Goal: Transaction & Acquisition: Purchase product/service

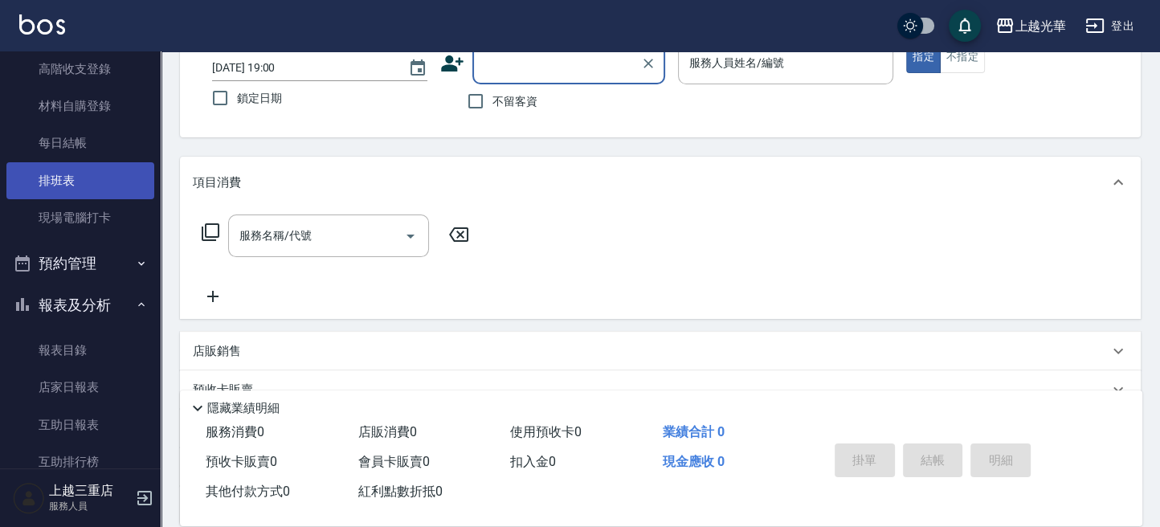
scroll to position [214, 0]
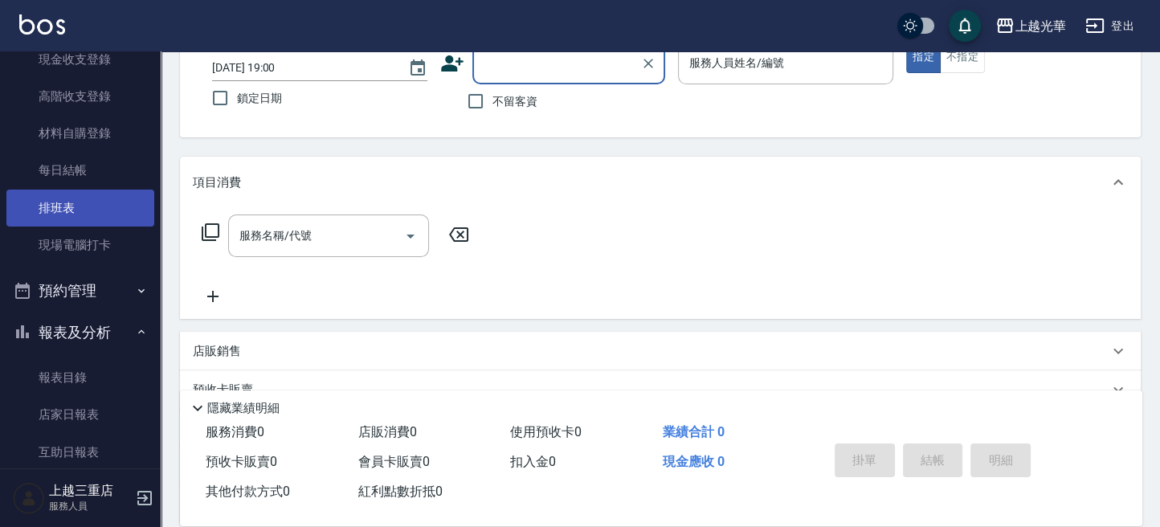
click at [84, 223] on link "排班表" at bounding box center [80, 208] width 148 height 37
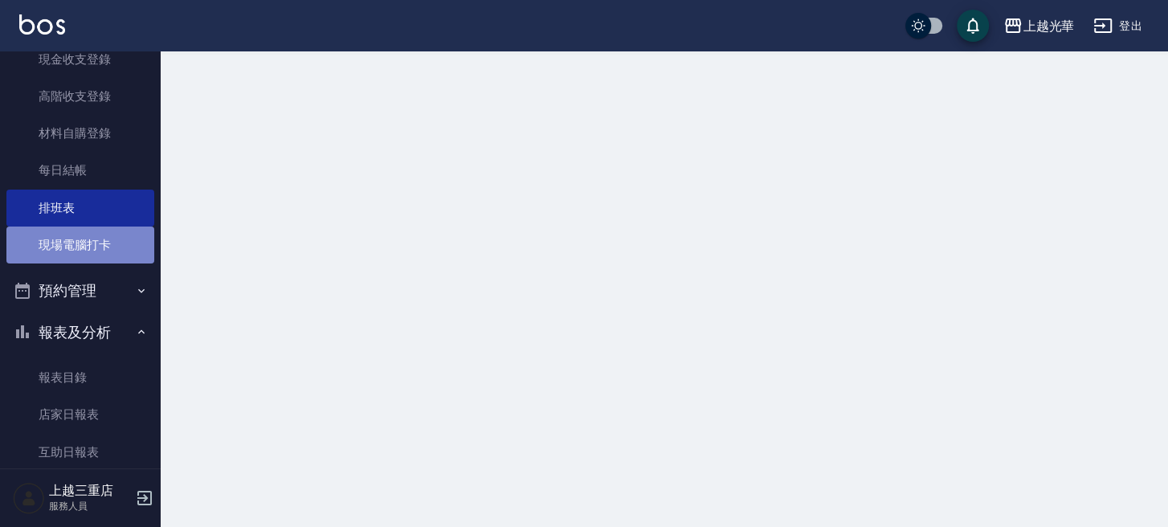
click at [89, 238] on link "現場電腦打卡" at bounding box center [80, 245] width 148 height 37
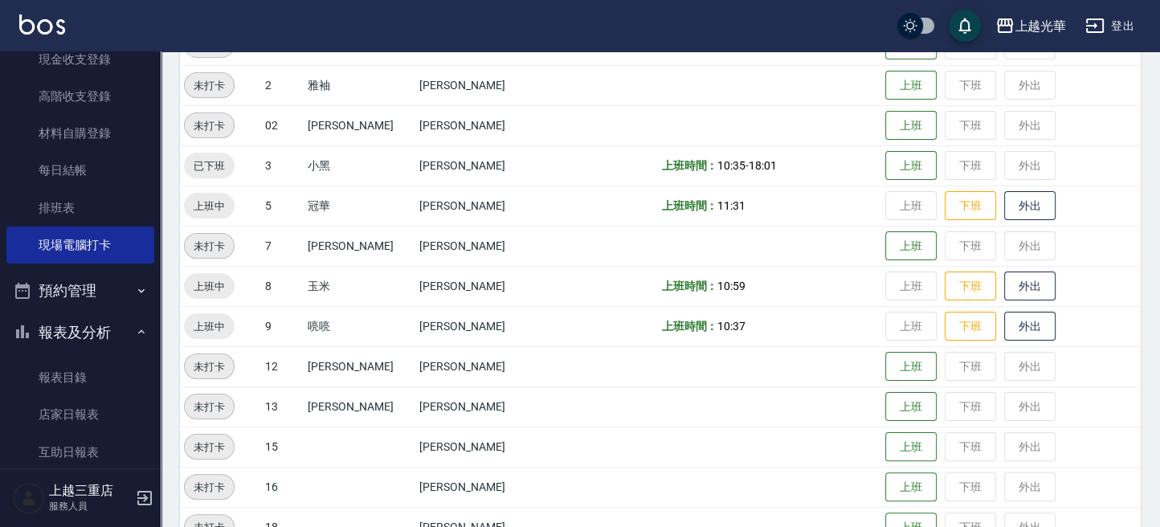
scroll to position [434, 0]
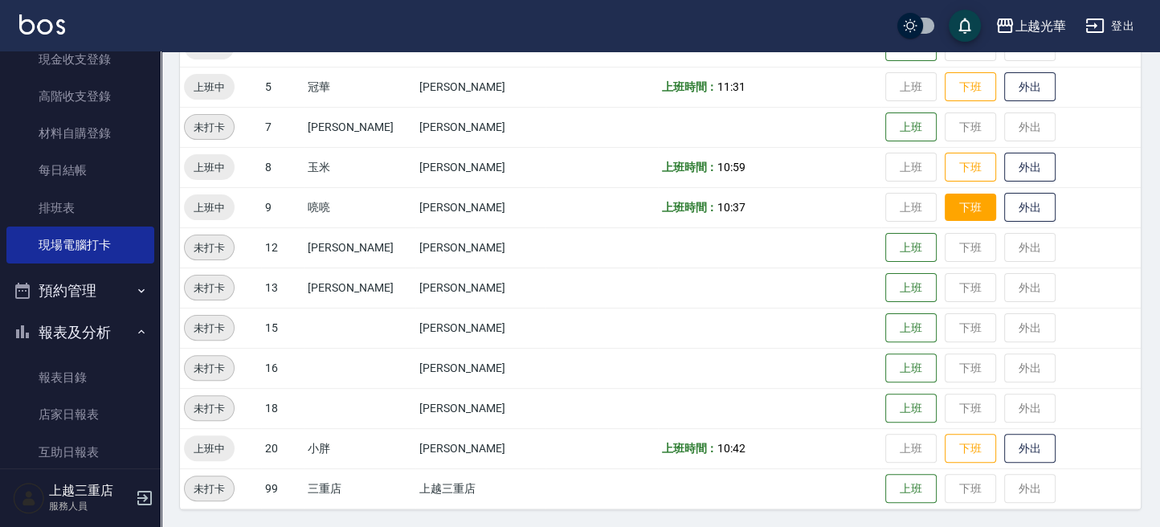
click at [945, 207] on button "下班" at bounding box center [970, 208] width 51 height 28
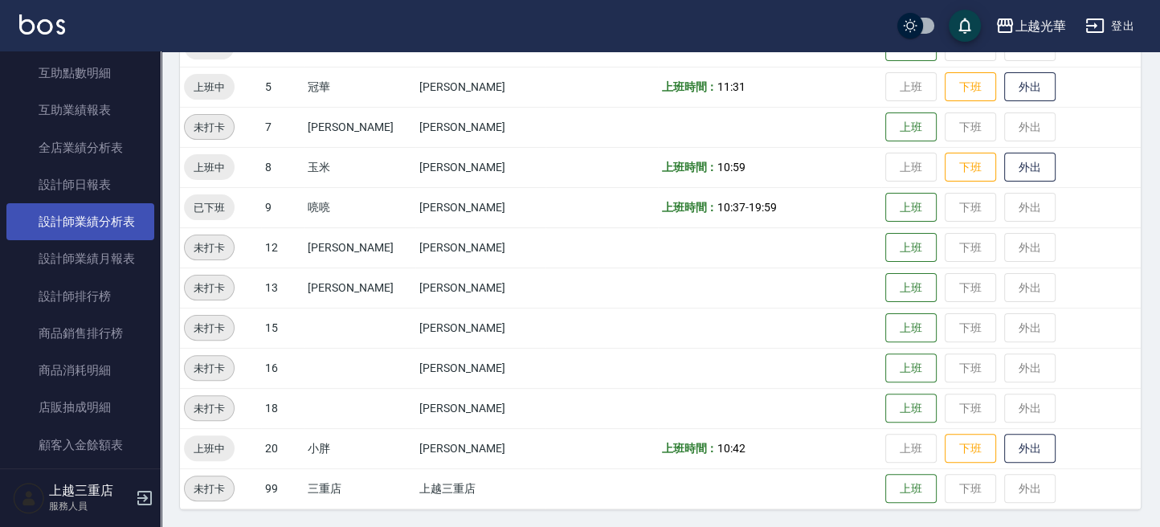
scroll to position [452, 0]
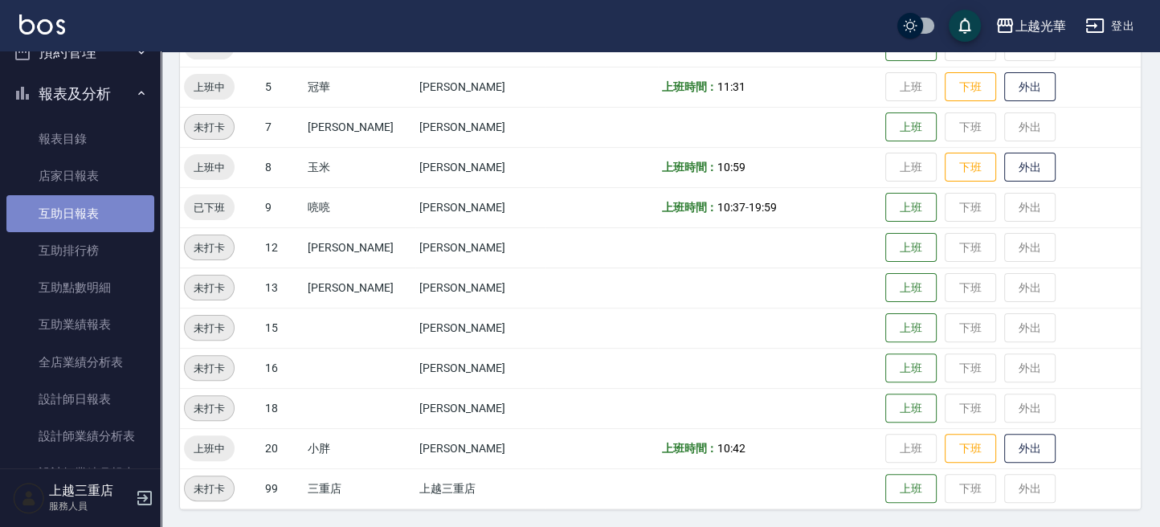
click at [95, 215] on link "互助日報表" at bounding box center [80, 213] width 148 height 37
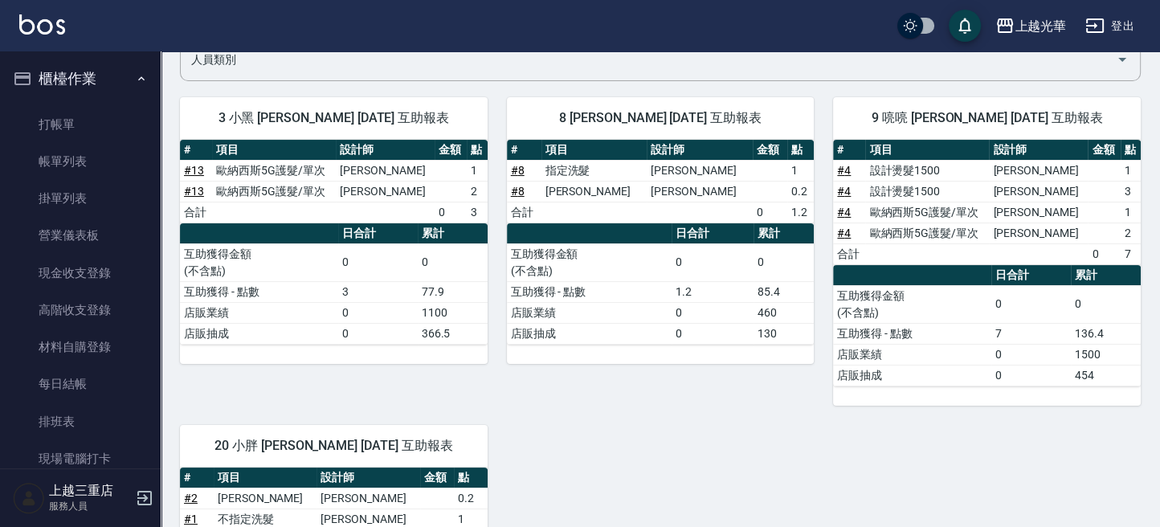
scroll to position [77, 0]
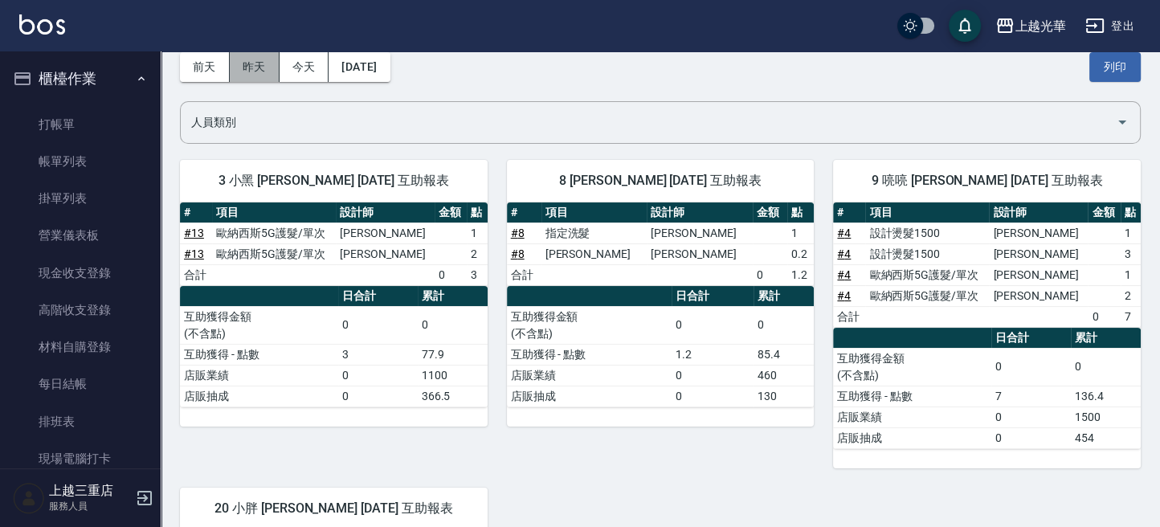
click at [246, 54] on button "昨天" at bounding box center [255, 67] width 50 height 30
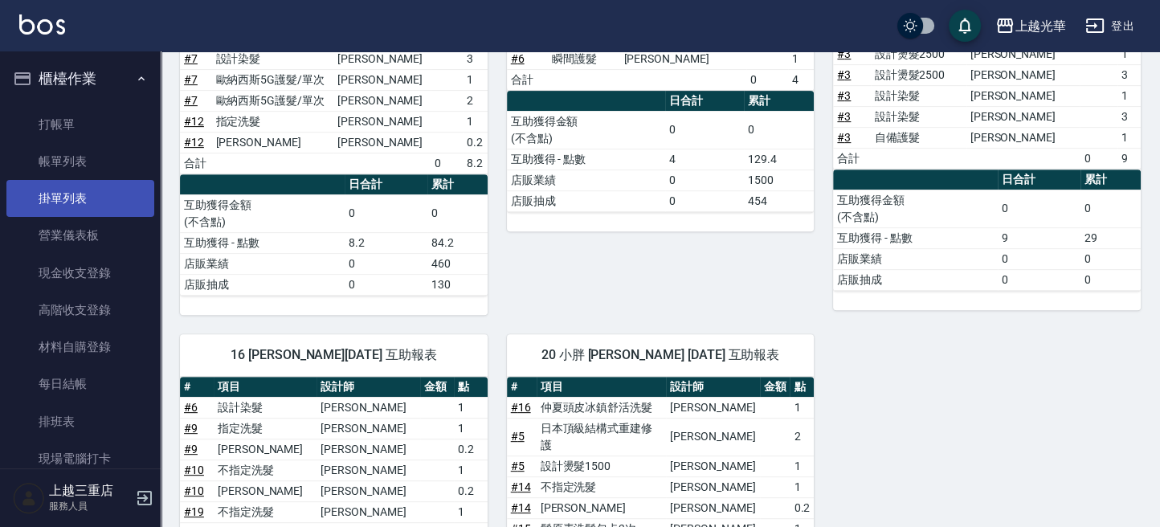
scroll to position [222, 0]
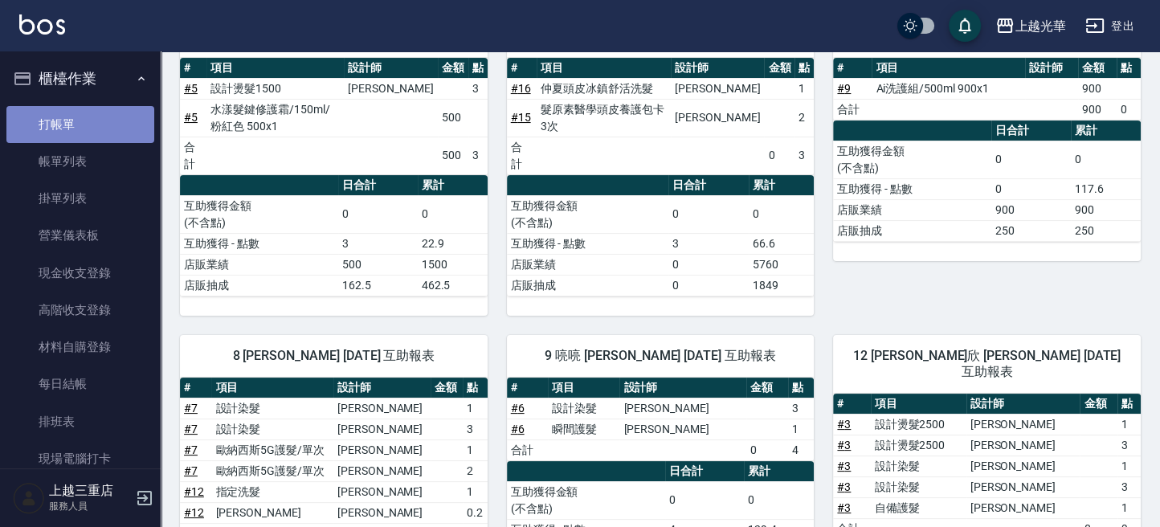
click at [86, 108] on link "打帳單" at bounding box center [80, 124] width 148 height 37
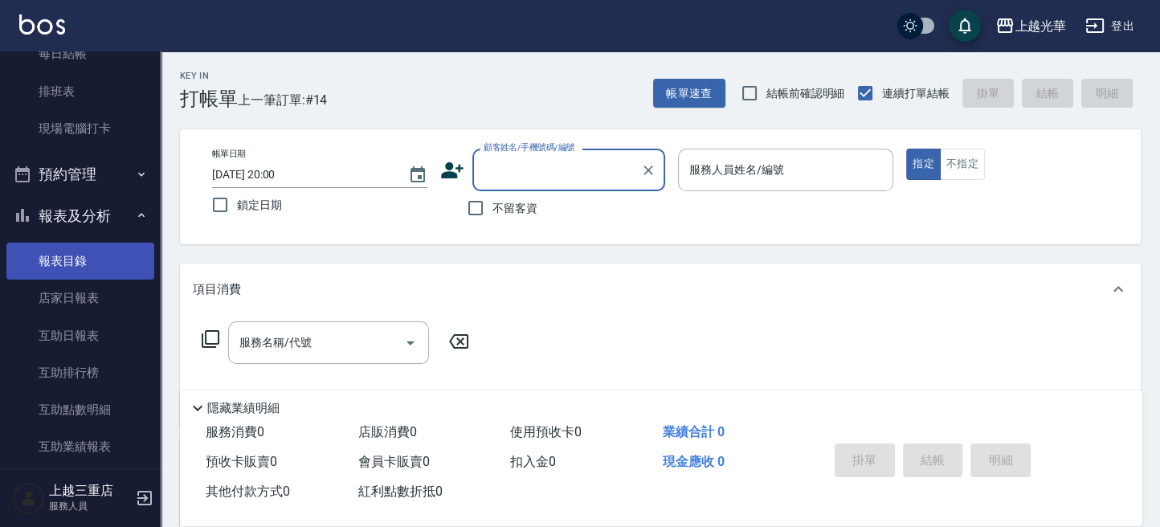
scroll to position [321, 0]
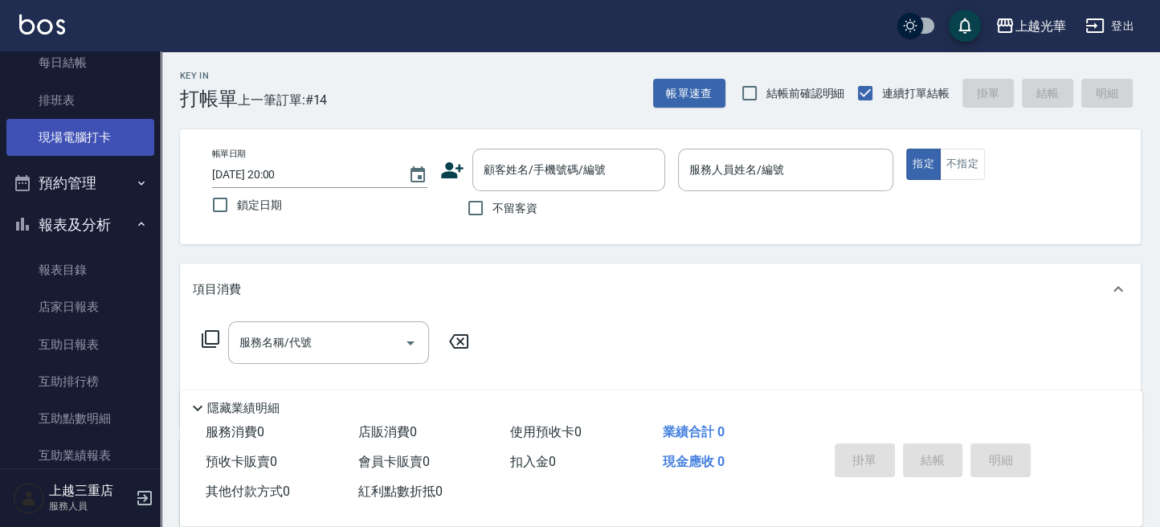
click at [64, 129] on link "現場電腦打卡" at bounding box center [80, 137] width 148 height 37
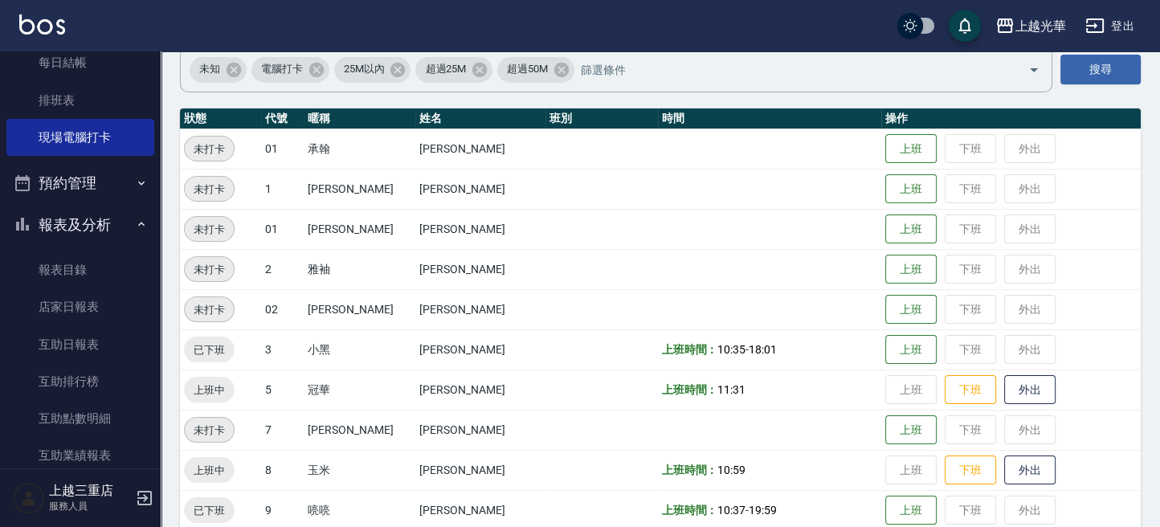
scroll to position [214, 0]
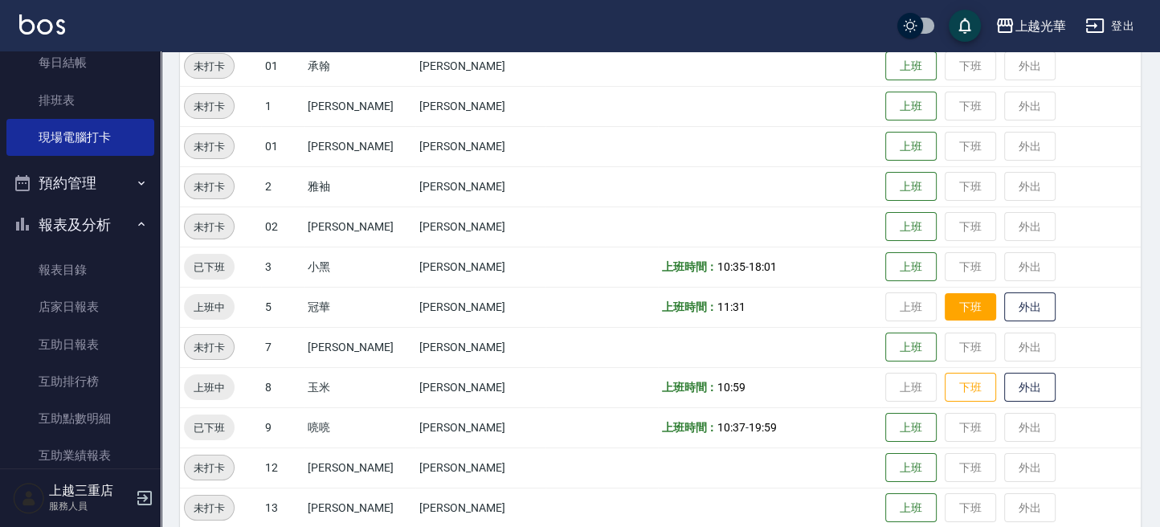
click at [953, 315] on button "下班" at bounding box center [970, 307] width 51 height 28
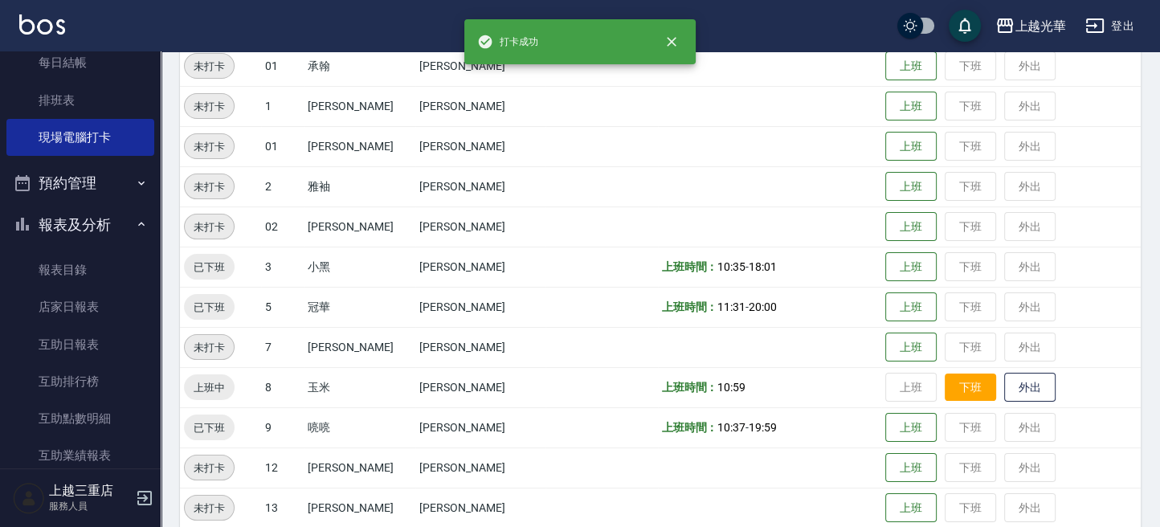
click at [967, 374] on button "下班" at bounding box center [970, 388] width 51 height 28
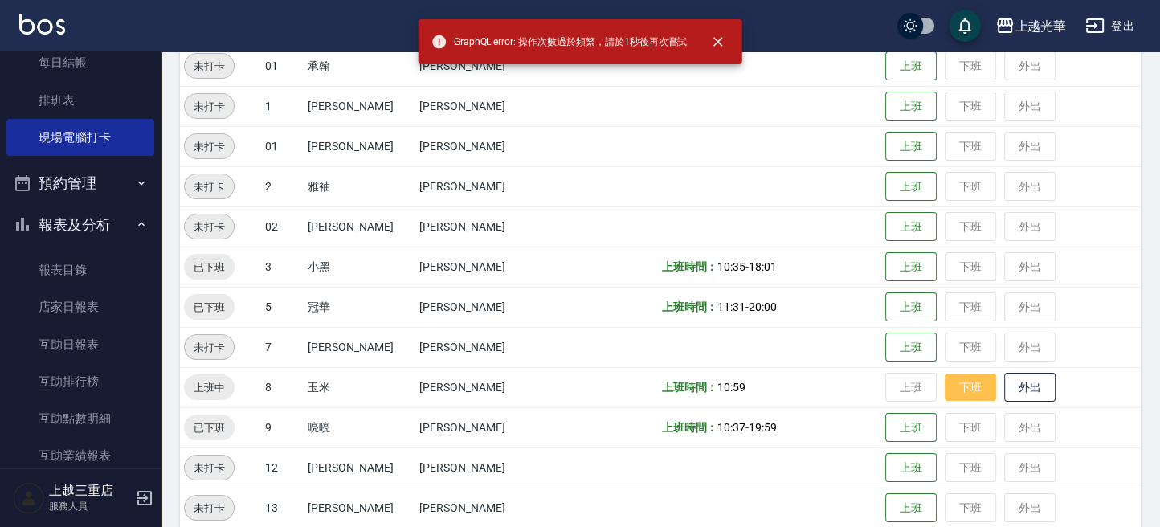
click at [967, 374] on button "下班" at bounding box center [970, 388] width 51 height 28
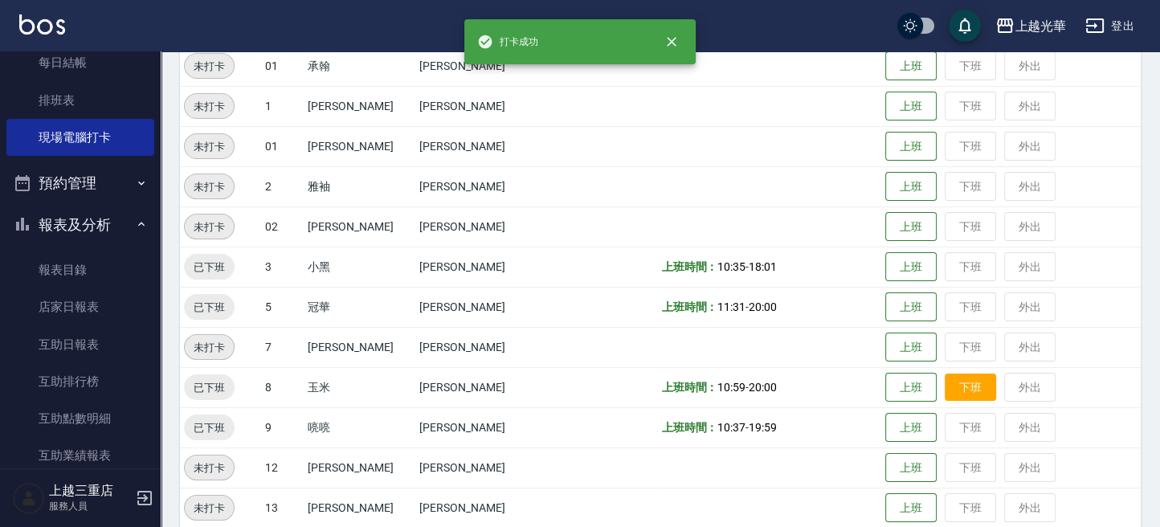
click at [967, 373] on td "上班 下班 外出" at bounding box center [1011, 387] width 260 height 40
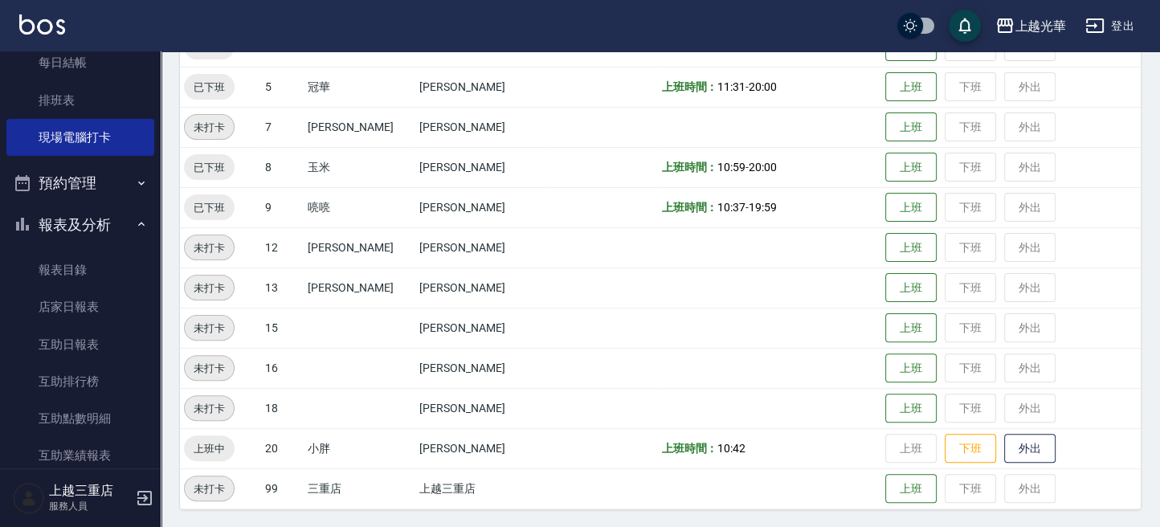
scroll to position [434, 0]
click at [946, 445] on button "下班" at bounding box center [970, 449] width 51 height 28
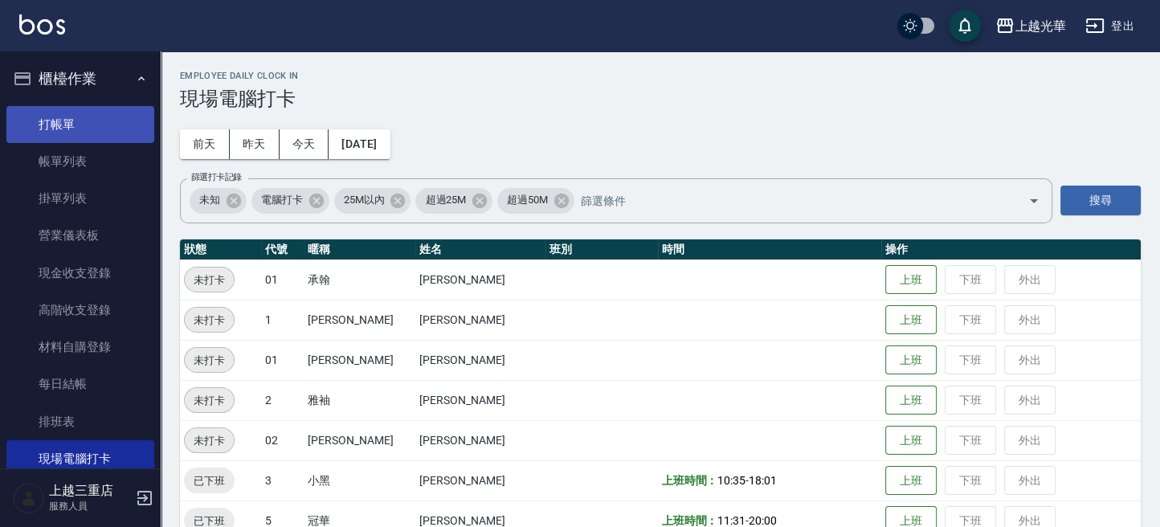
scroll to position [0, 0]
click at [115, 132] on link "打帳單" at bounding box center [80, 124] width 148 height 37
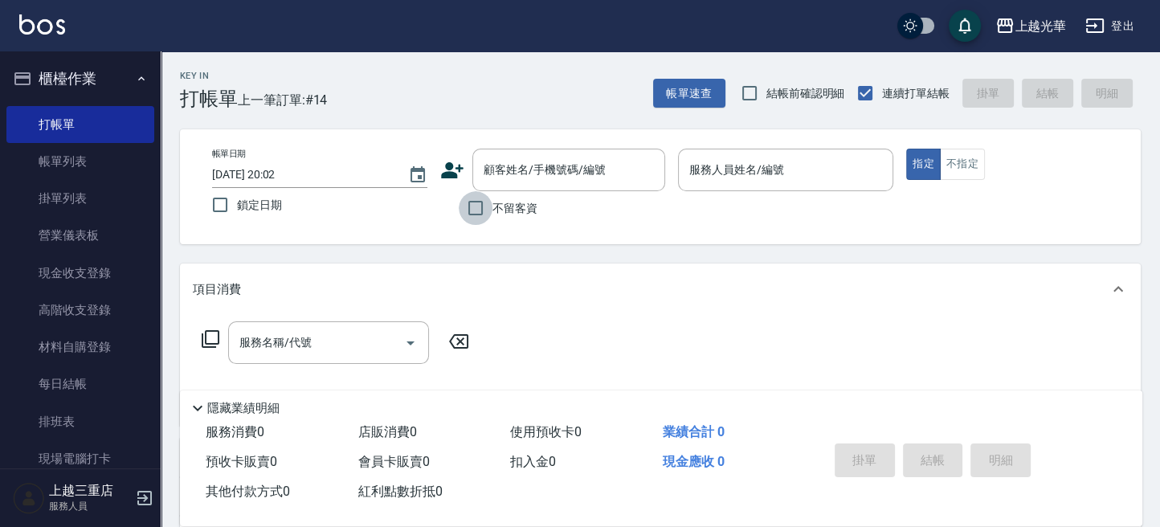
click at [477, 223] on input "不留客資" at bounding box center [476, 208] width 34 height 34
checkbox input "true"
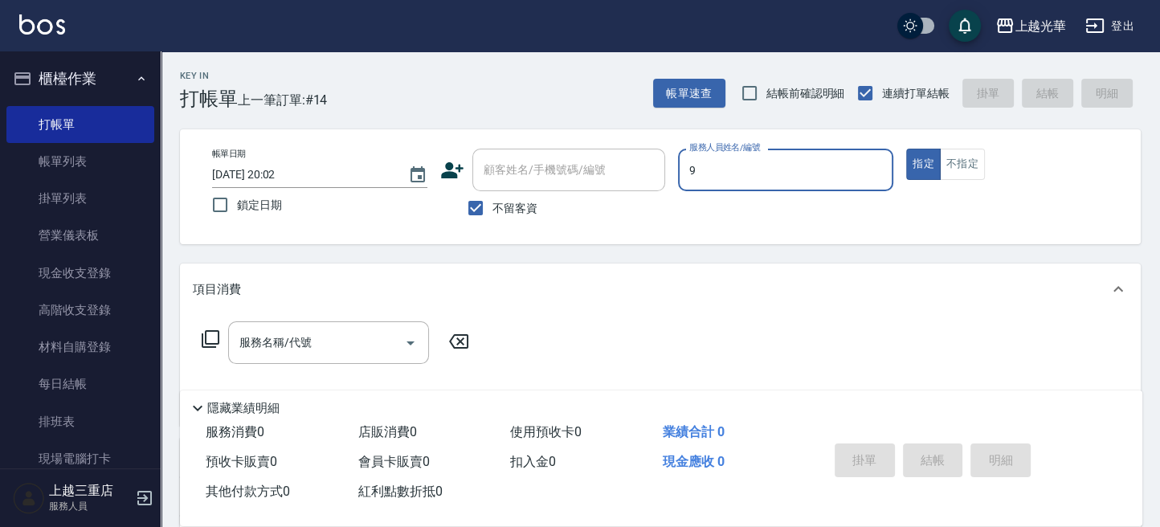
type input "喨喨-9"
type button "true"
drag, startPoint x: 961, startPoint y: 175, endPoint x: 951, endPoint y: 186, distance: 14.2
click at [961, 178] on button "不指定" at bounding box center [962, 164] width 45 height 31
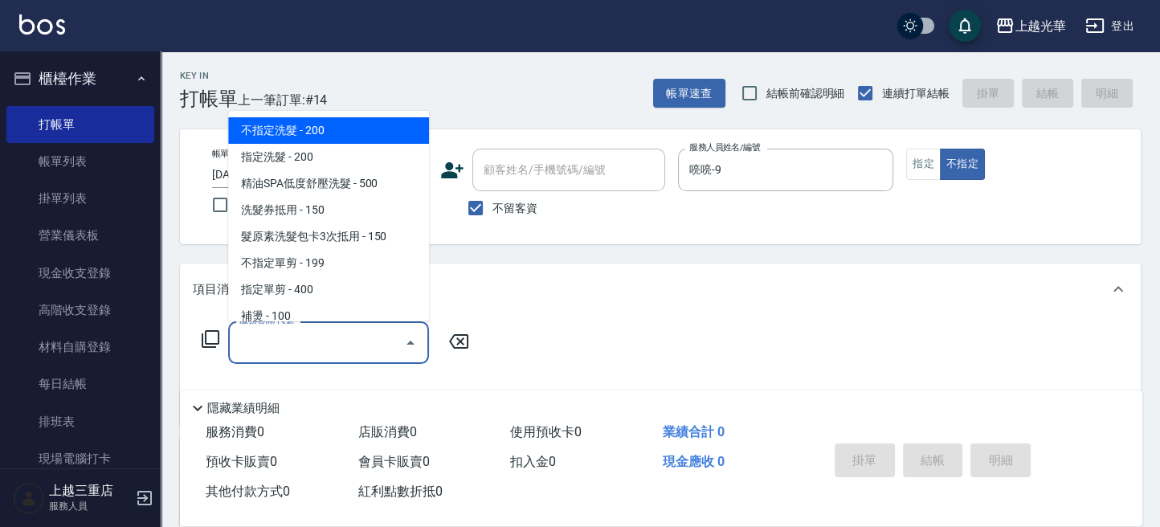
drag, startPoint x: 324, startPoint y: 348, endPoint x: 362, endPoint y: 328, distance: 43.5
click at [327, 345] on input "服務名稱/代號" at bounding box center [316, 343] width 162 height 28
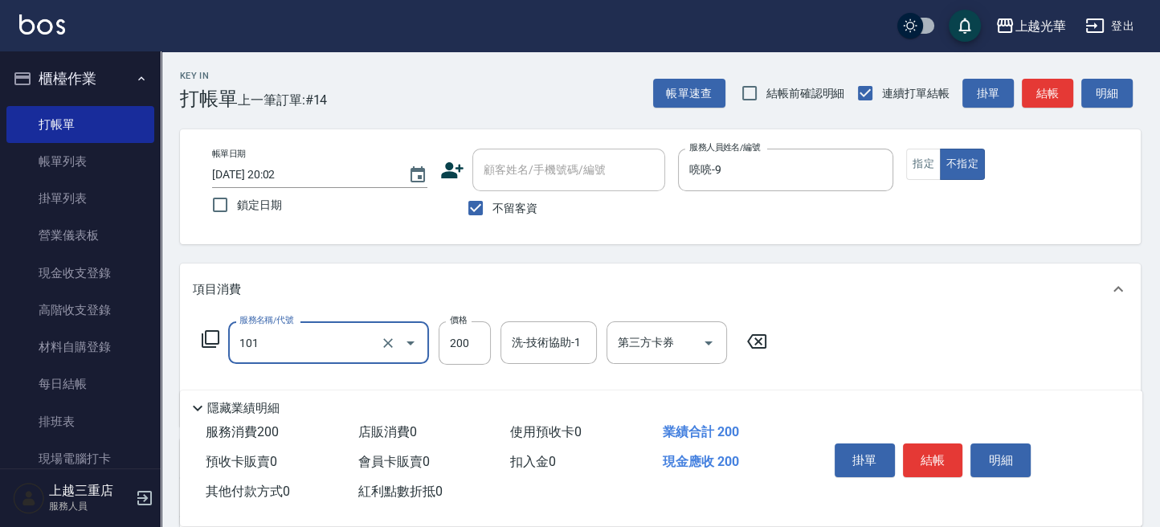
type input "不指定洗髮(101)"
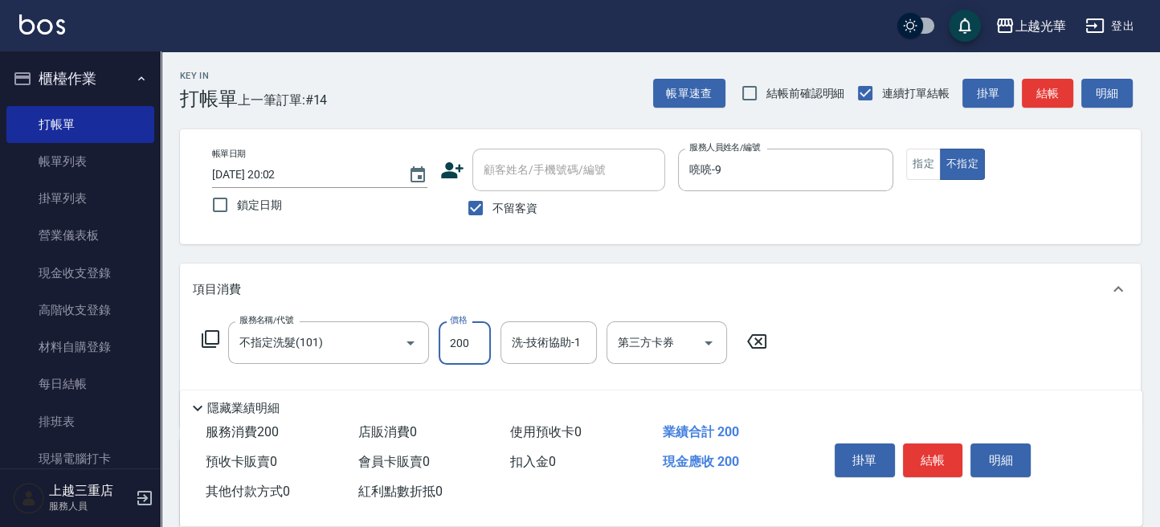
click at [457, 337] on input "200" at bounding box center [465, 342] width 52 height 43
type input "300"
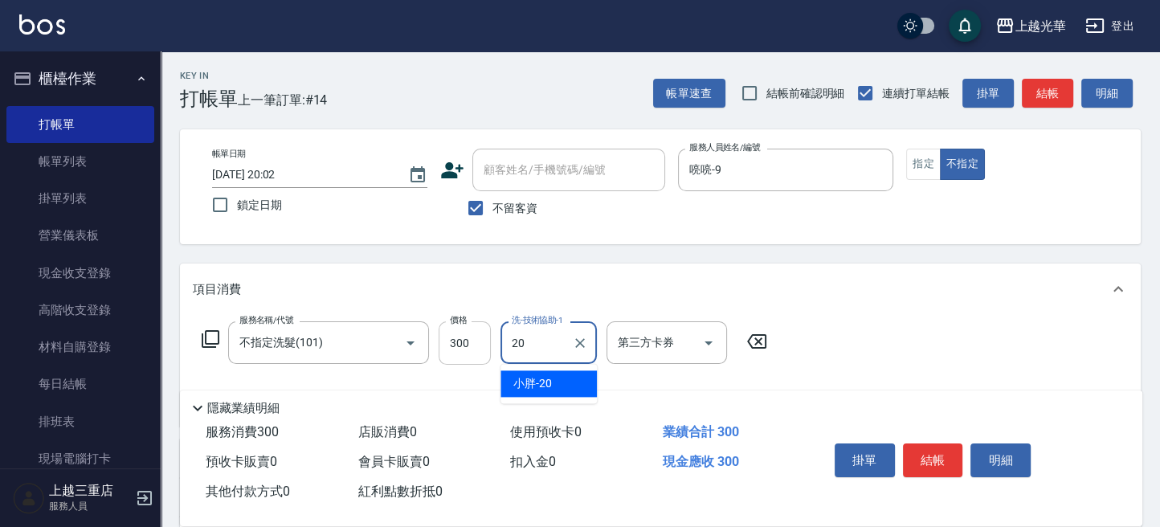
type input "小胖-20"
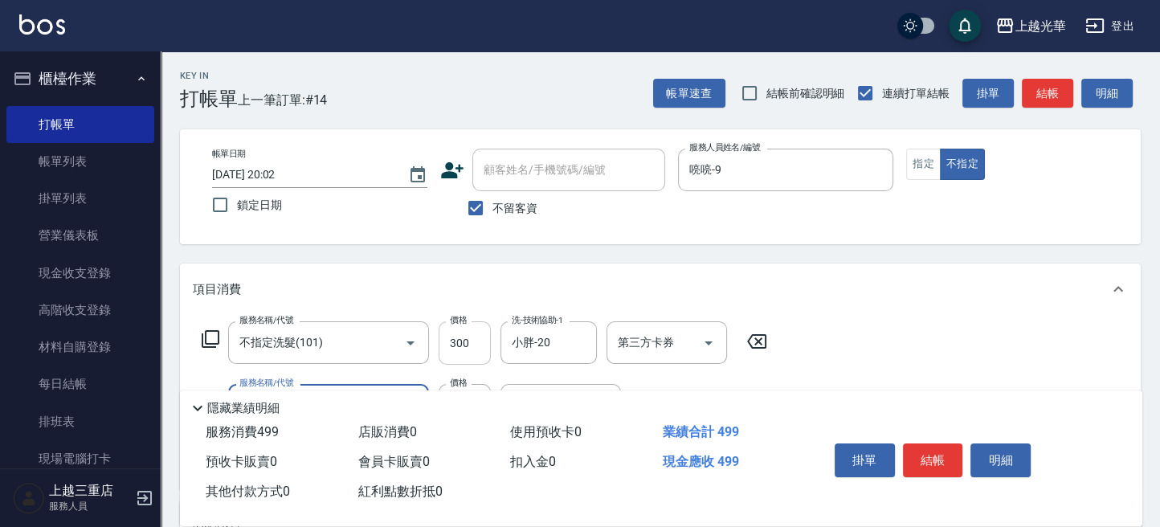
type input "不指定單剪(202)"
drag, startPoint x: 923, startPoint y: 459, endPoint x: 917, endPoint y: 441, distance: 18.8
click at [918, 456] on button "結帳" at bounding box center [933, 461] width 60 height 34
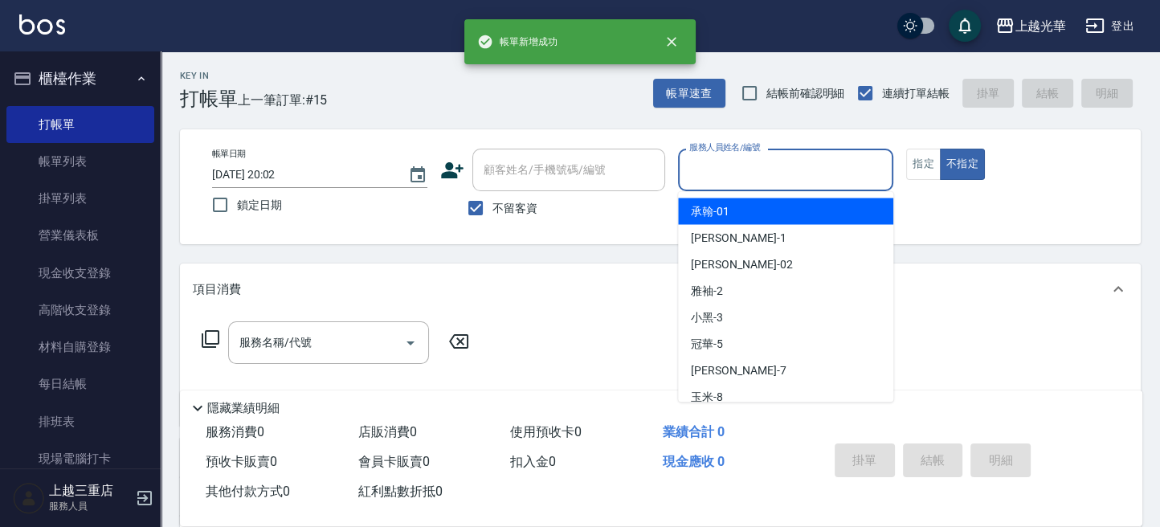
drag, startPoint x: 725, startPoint y: 170, endPoint x: 759, endPoint y: 206, distance: 48.9
click at [718, 170] on input "服務人員姓名/編號" at bounding box center [785, 170] width 201 height 28
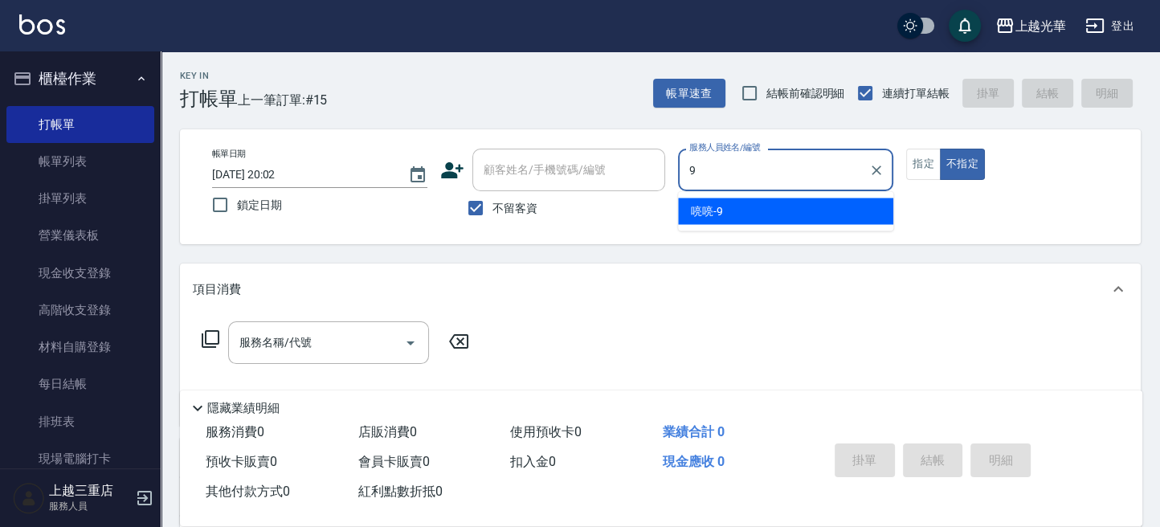
type input "喨喨-9"
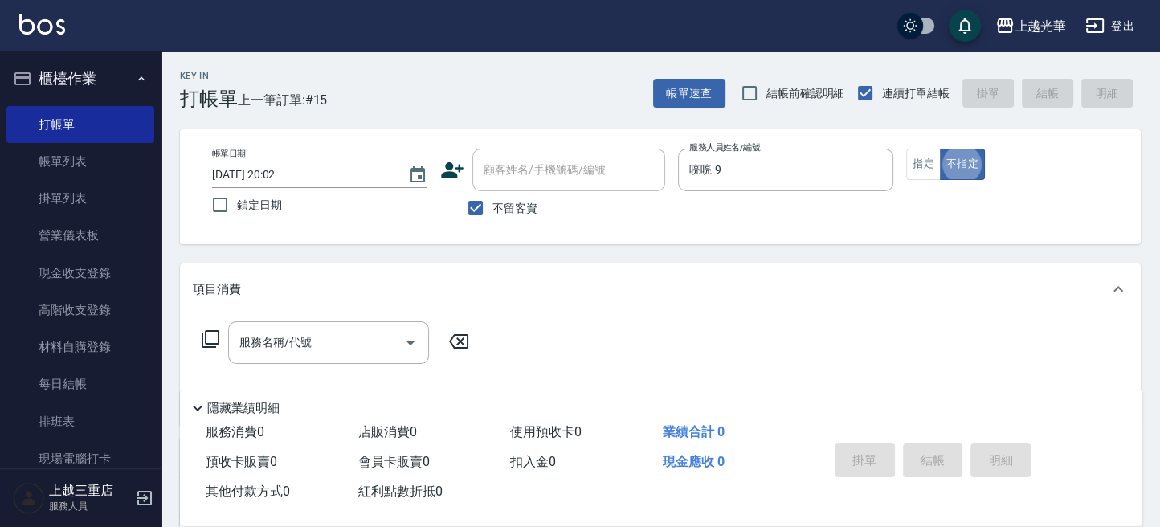
type button "false"
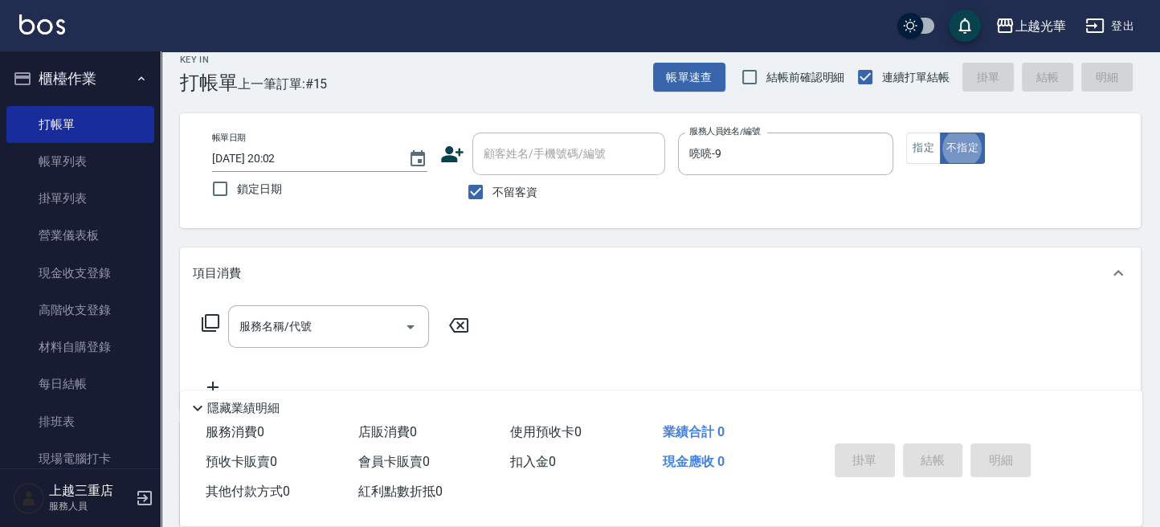
scroll to position [107, 0]
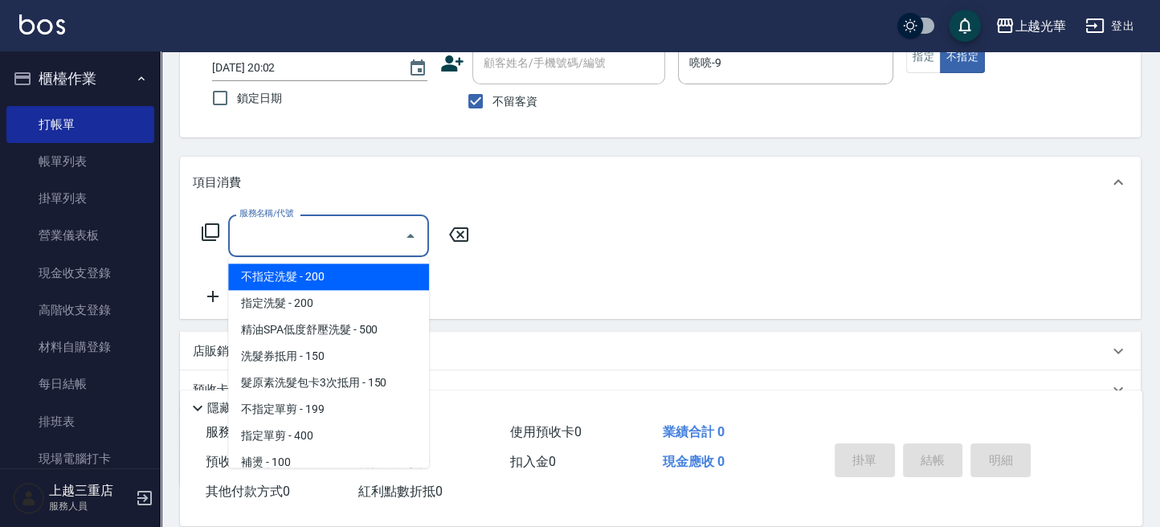
drag, startPoint x: 324, startPoint y: 232, endPoint x: 344, endPoint y: 229, distance: 20.3
click at [325, 231] on input "服務名稱/代號" at bounding box center [316, 236] width 162 height 28
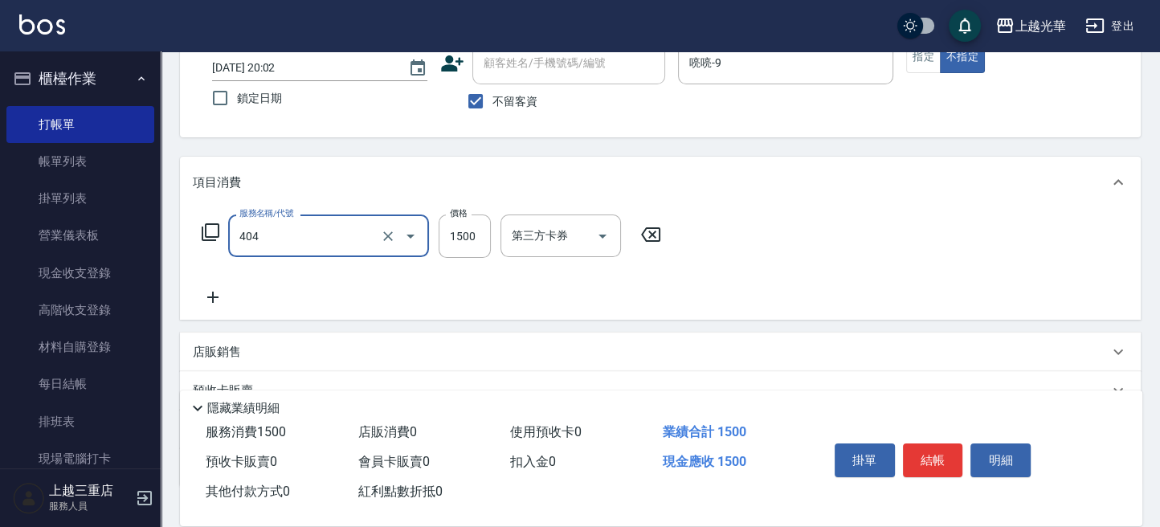
type input "設計染髮(404)"
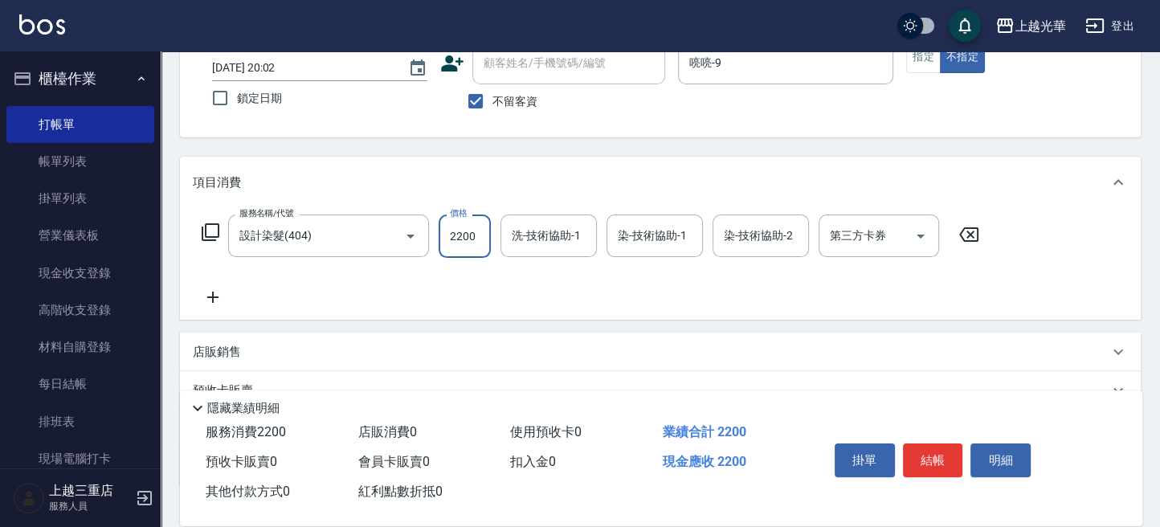
type input "2200"
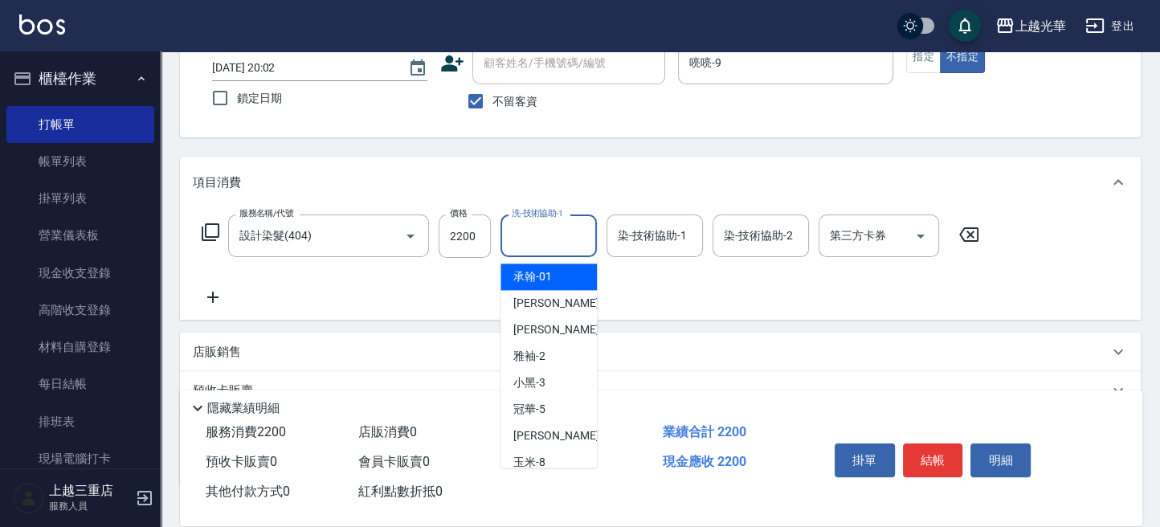
click at [558, 234] on input "洗-技術協助-1" at bounding box center [549, 236] width 82 height 28
type input "小胖-20"
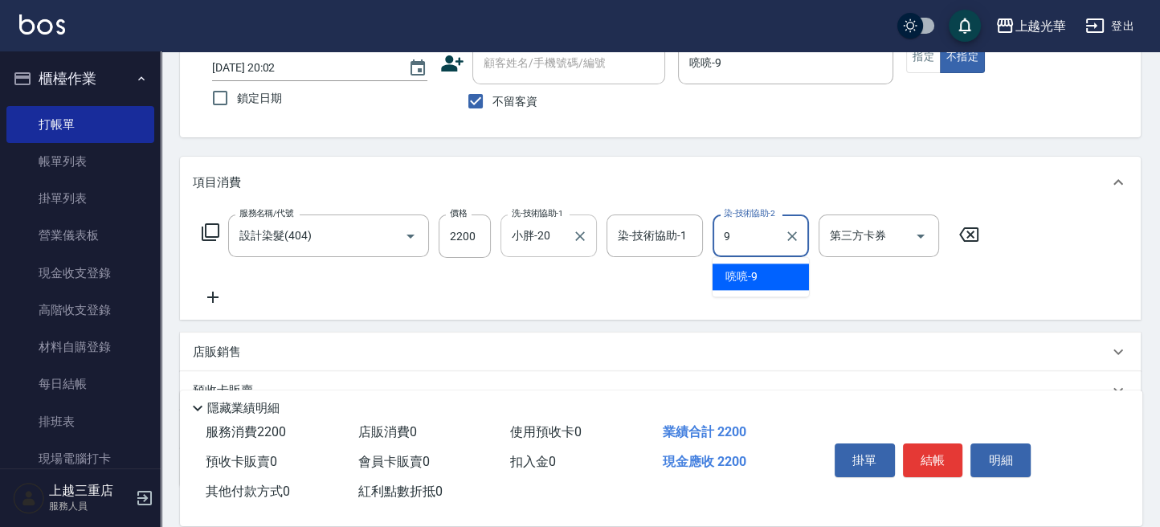
type input "喨喨-9"
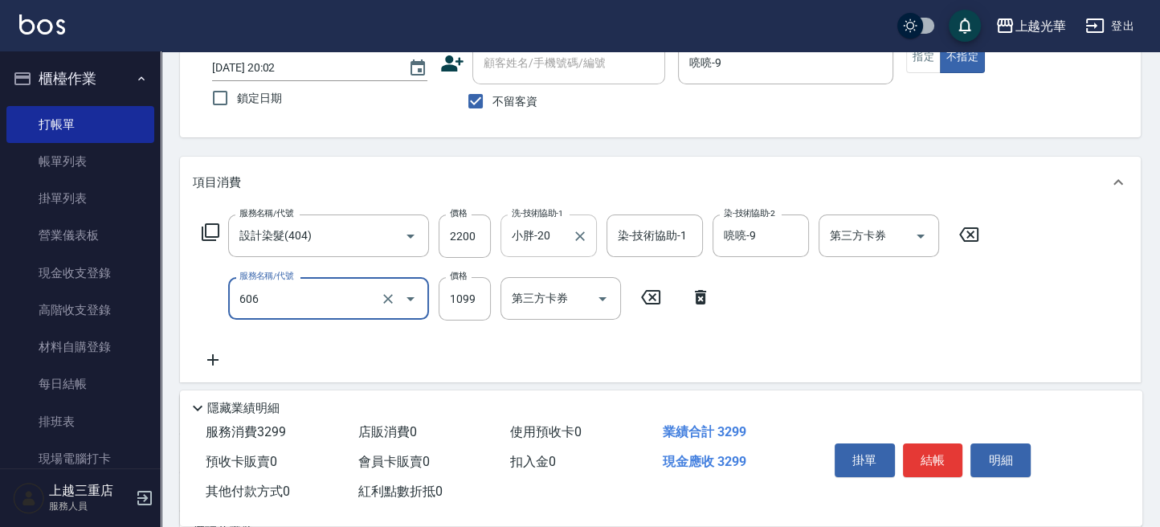
type input "頭皮冰鎮舒活療護5重奏(606)"
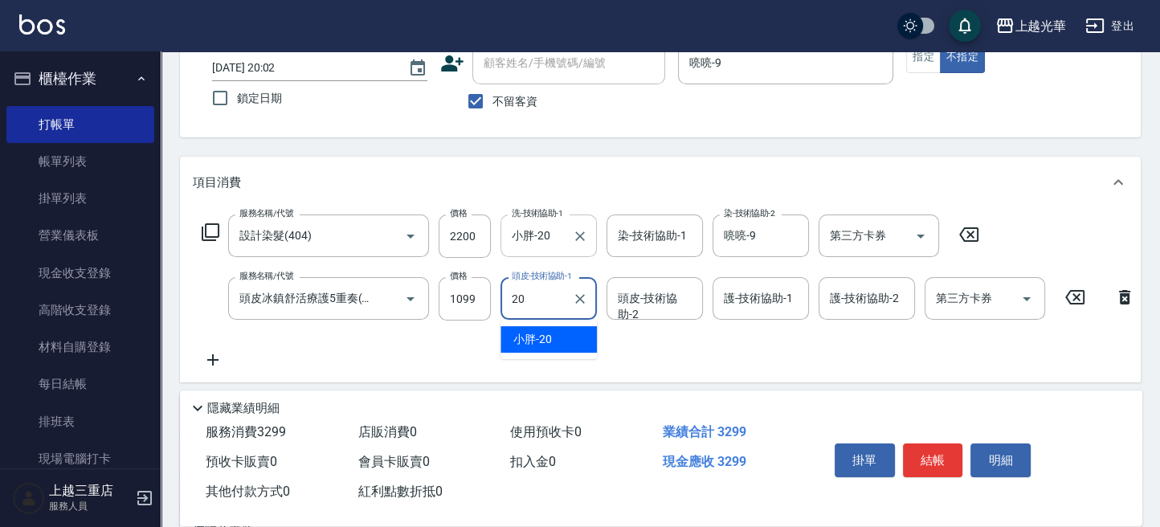
type input "小胖-20"
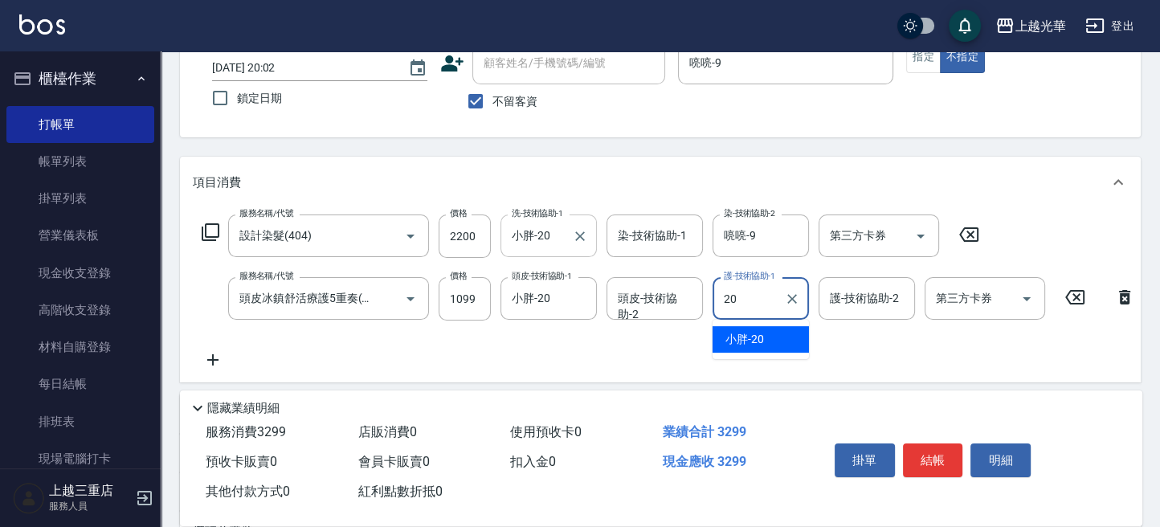
type input "2"
type input "喨喨-9"
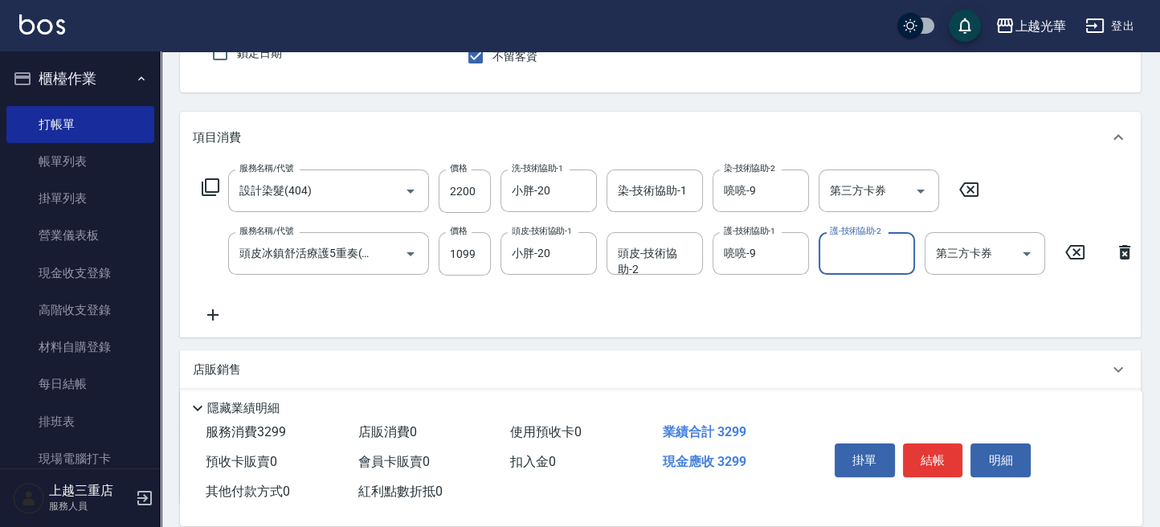
scroll to position [214, 0]
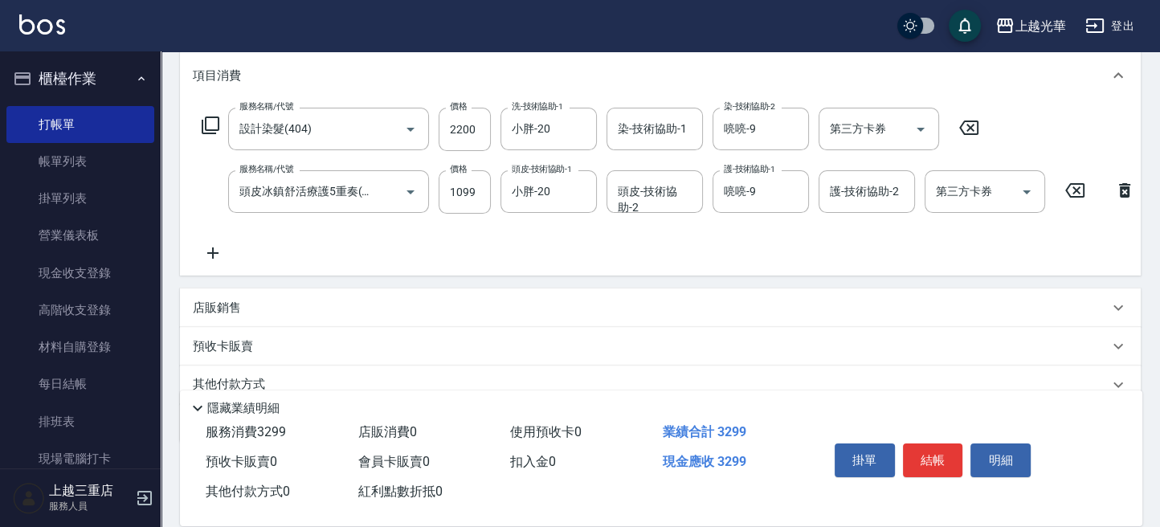
click at [208, 253] on icon at bounding box center [213, 252] width 40 height 19
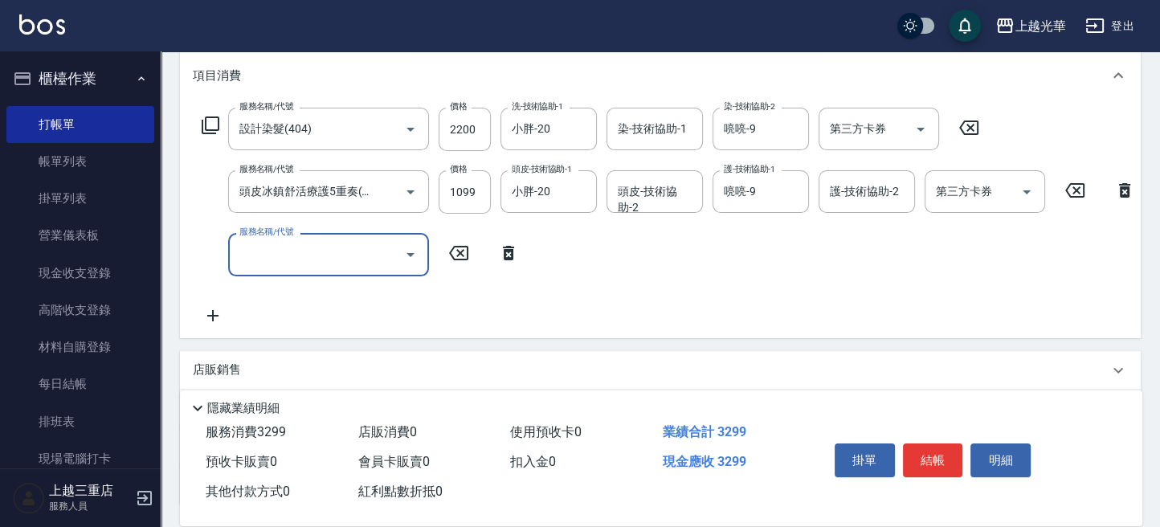
scroll to position [0, 0]
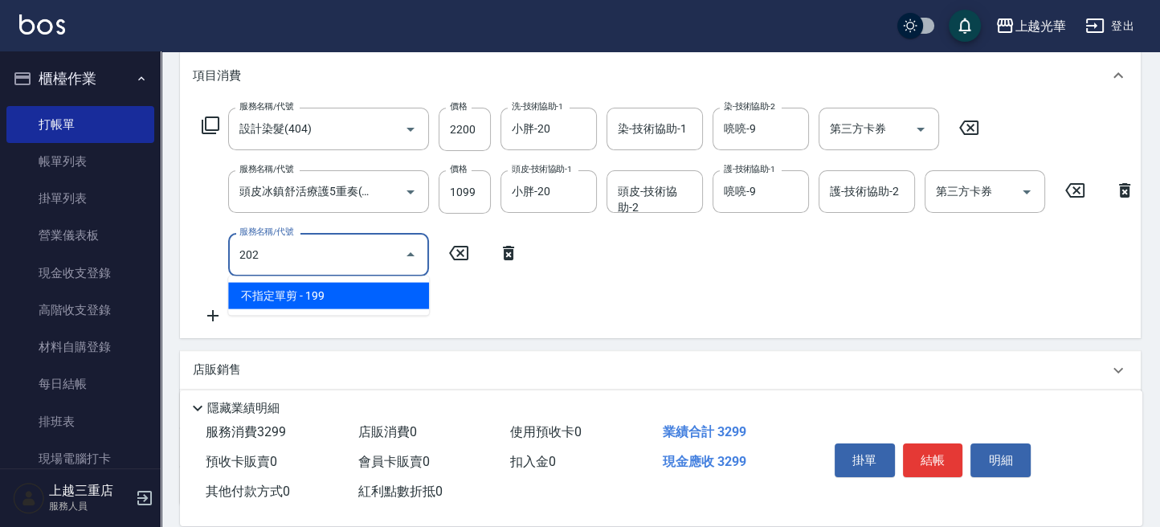
type input "不指定單剪(202)"
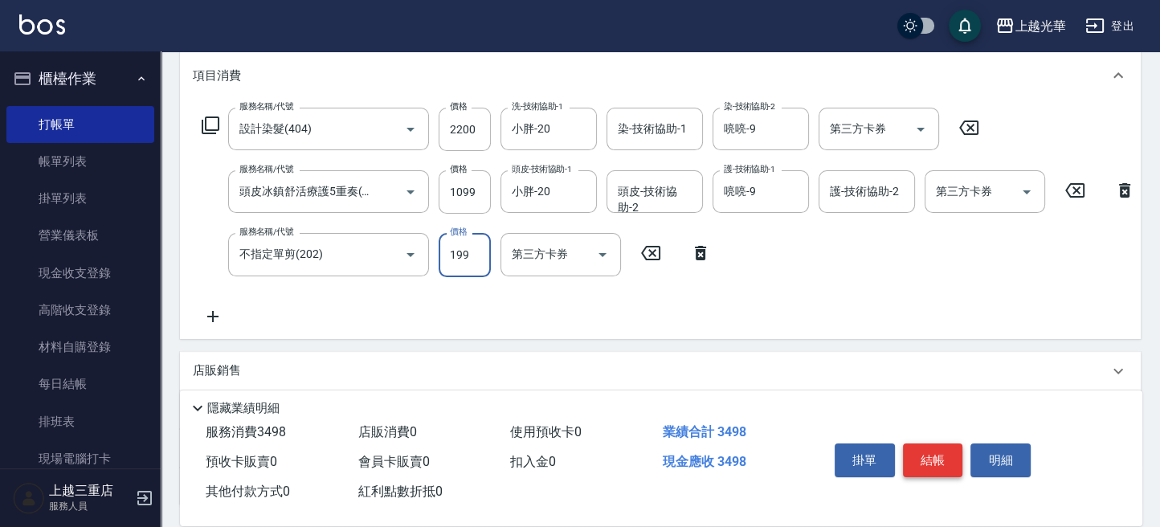
click at [935, 451] on button "結帳" at bounding box center [933, 461] width 60 height 34
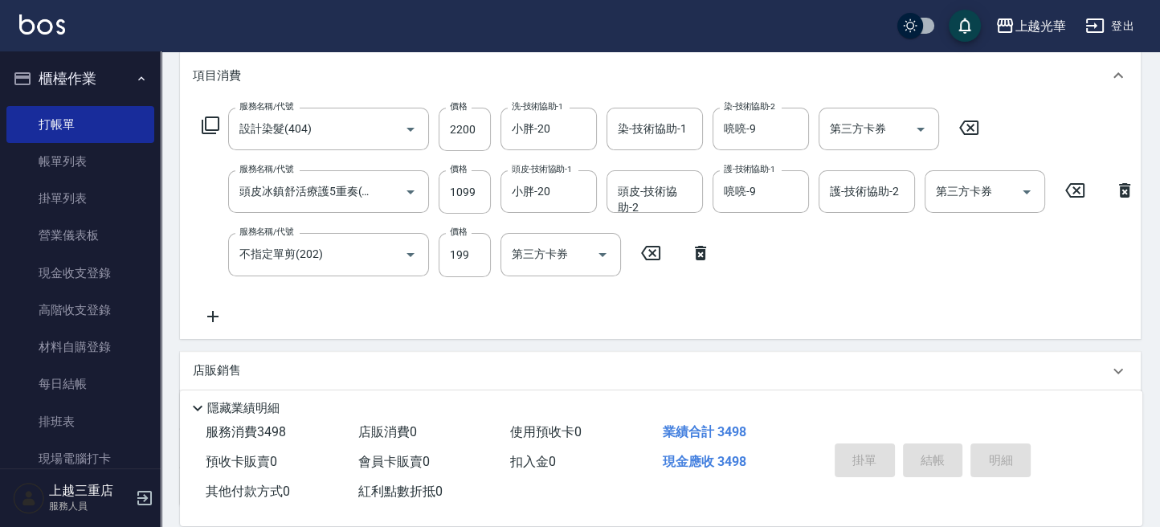
type input "[DATE] 20:03"
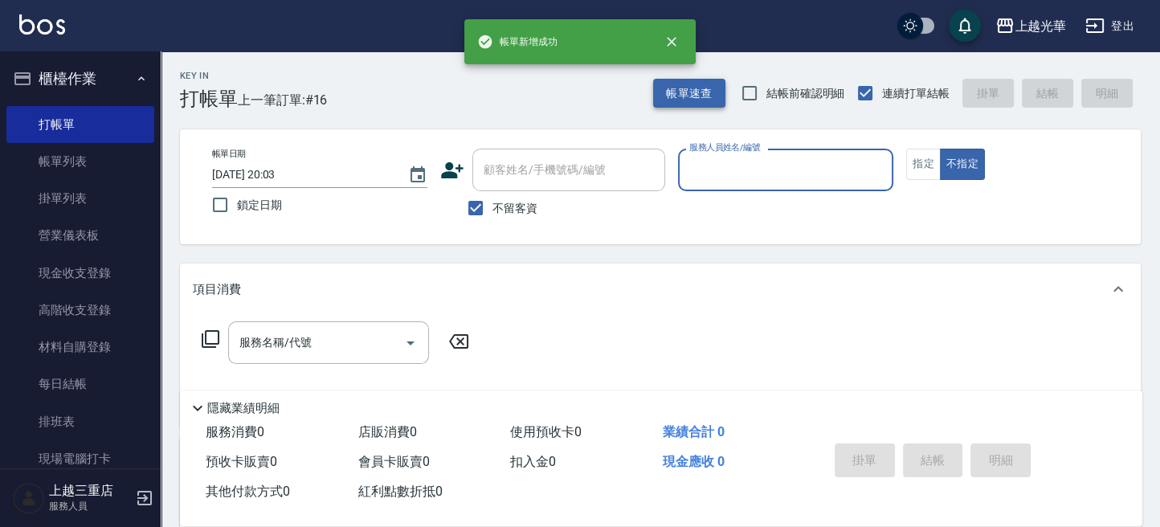
drag, startPoint x: 693, startPoint y: 86, endPoint x: 683, endPoint y: 86, distance: 9.6
click at [683, 86] on button "帳單速查" at bounding box center [689, 94] width 72 height 30
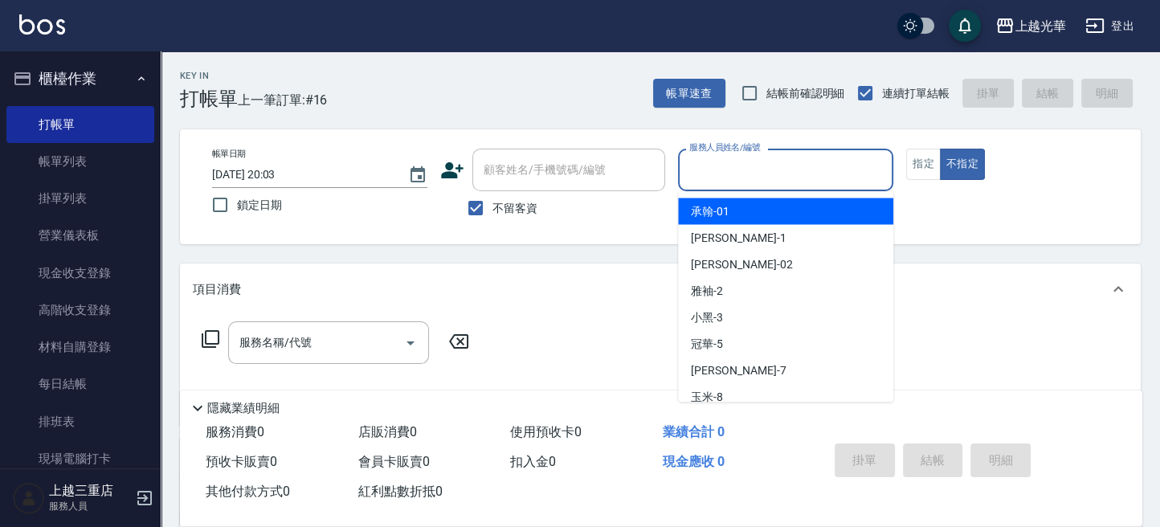
click at [763, 170] on input "服務人員姓名/編號" at bounding box center [785, 170] width 201 height 28
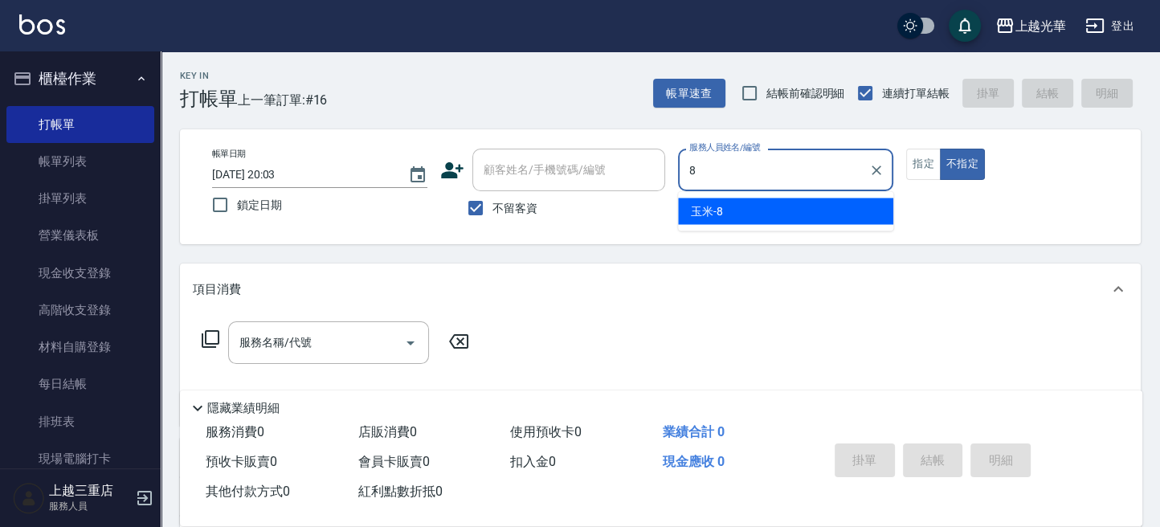
type input "玉米-8"
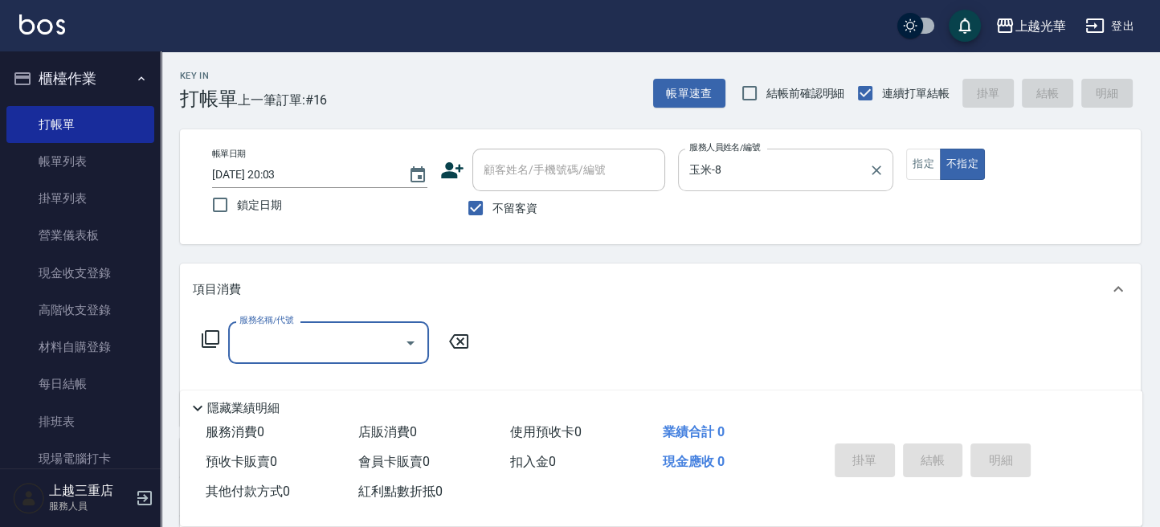
type input "1"
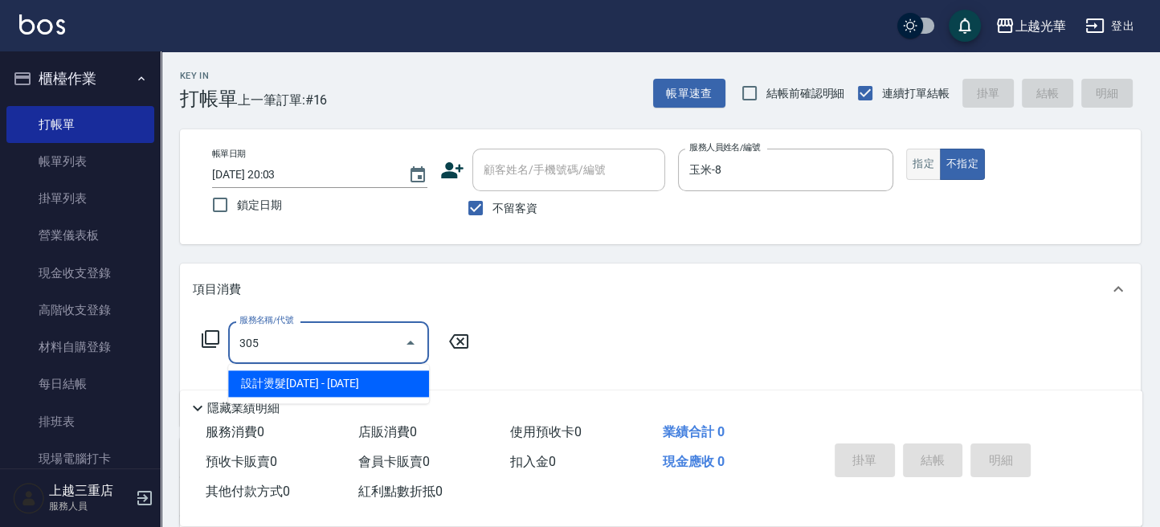
type input "305"
click at [924, 161] on button "指定" at bounding box center [923, 164] width 35 height 31
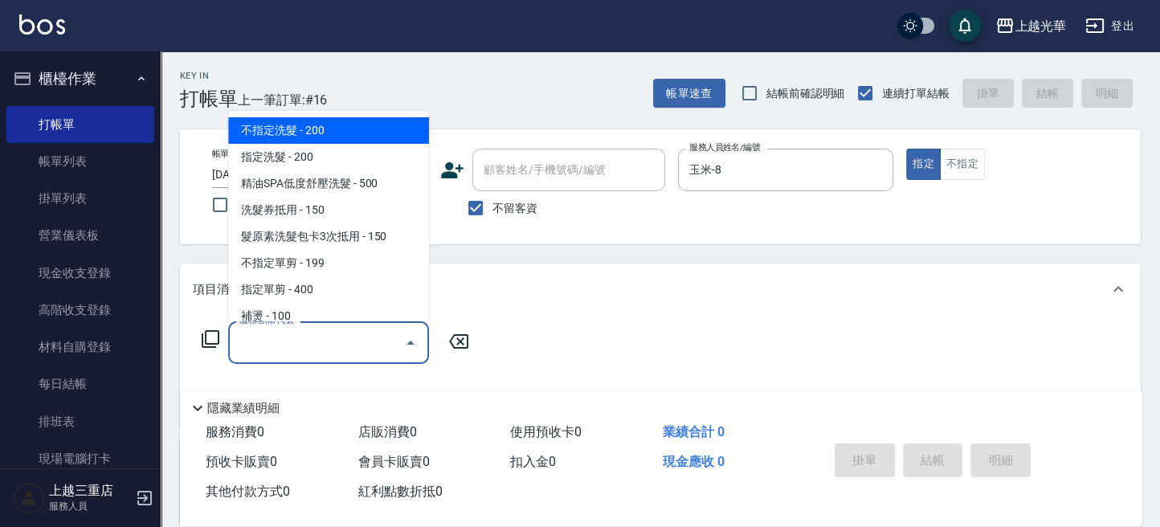
click at [275, 337] on input "服務名稱/代號" at bounding box center [316, 343] width 162 height 28
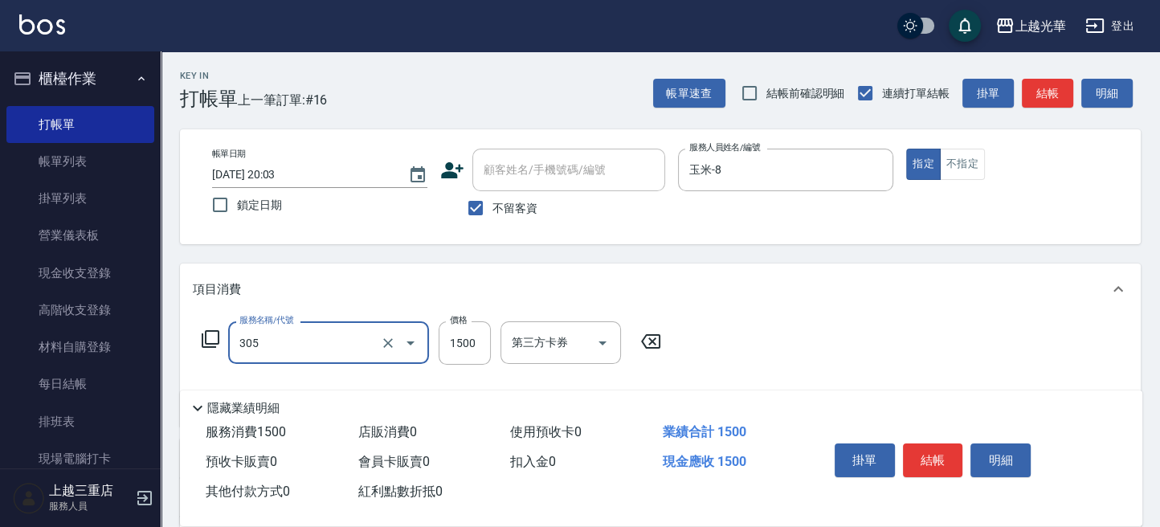
type input "設計燙髮1500(305)"
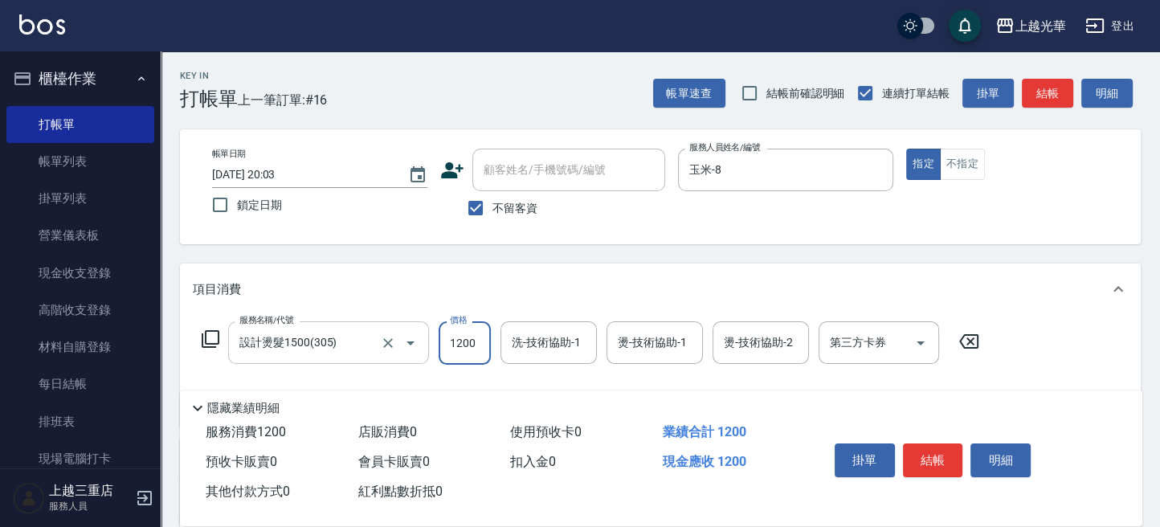
type input "1200"
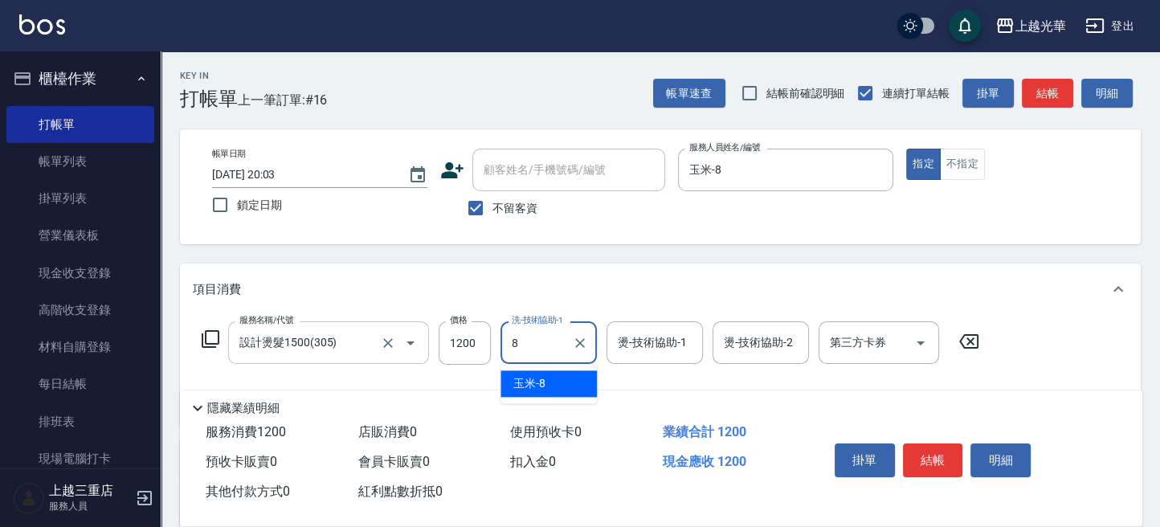
type input "玉米-8"
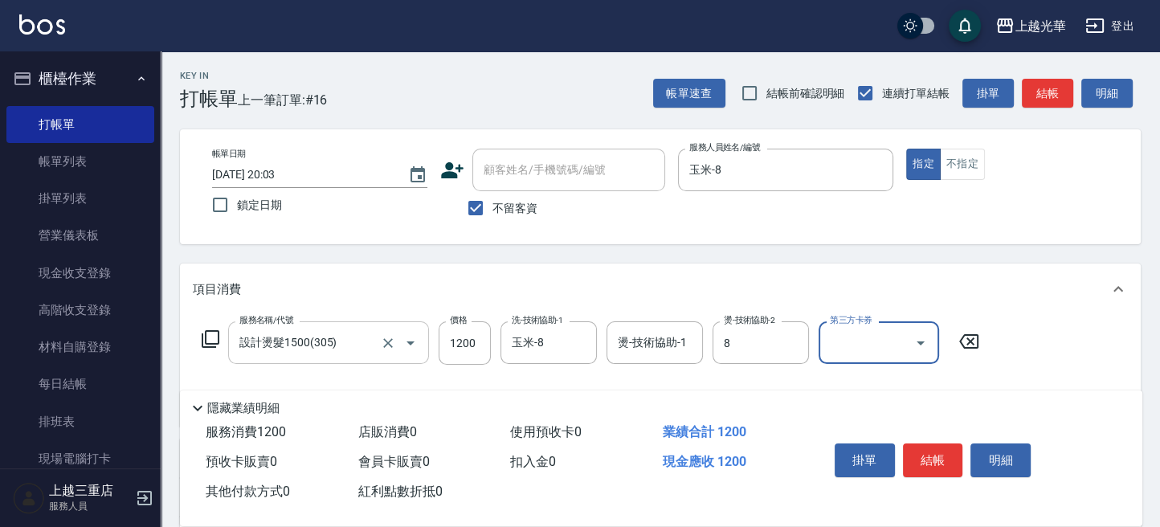
type input "玉米-8"
click at [1057, 92] on button "結帳" at bounding box center [1047, 94] width 51 height 30
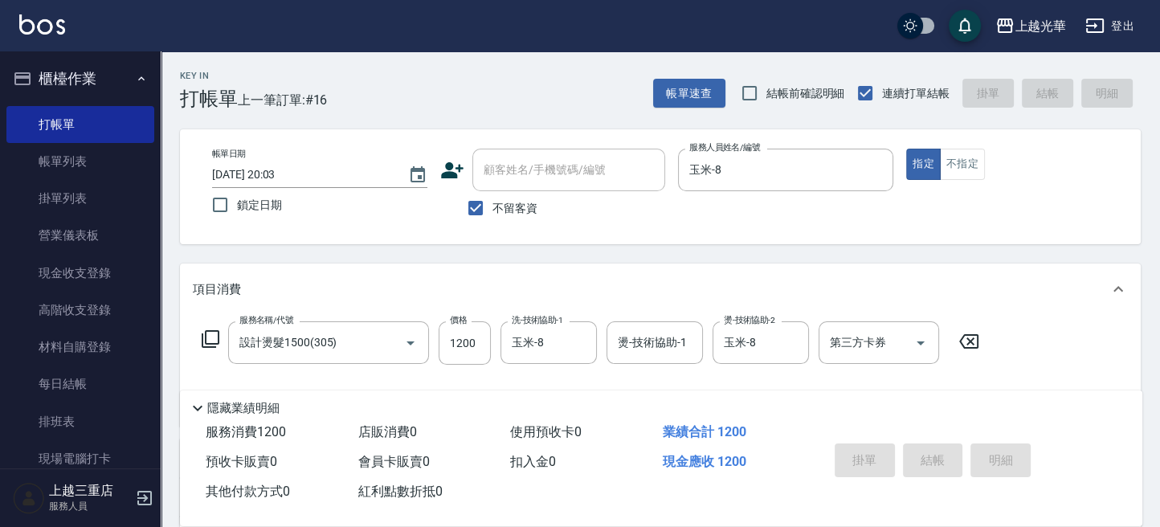
type input "[DATE] 20:07"
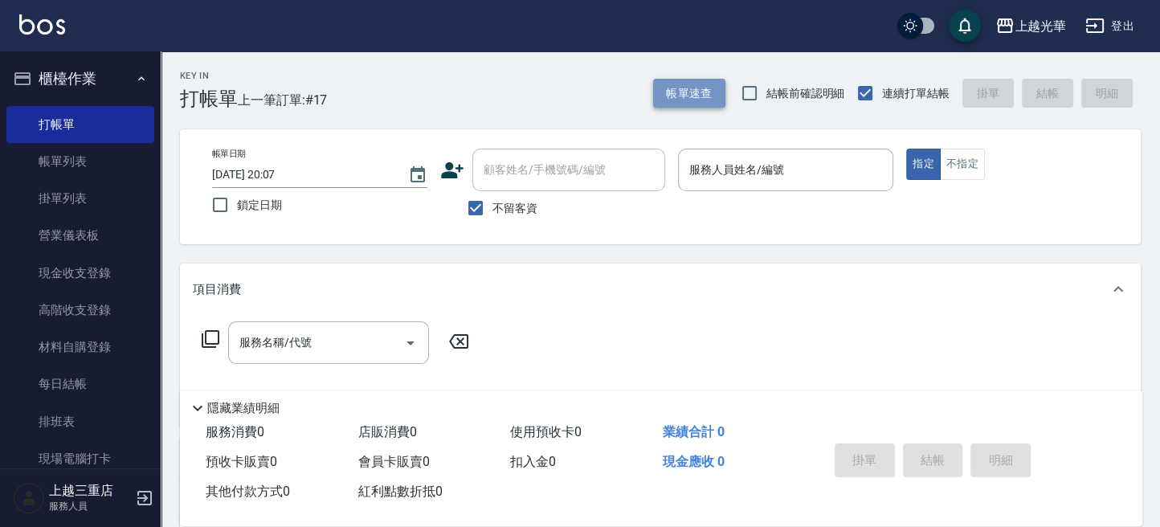
click at [676, 99] on button "帳單速查" at bounding box center [689, 94] width 72 height 30
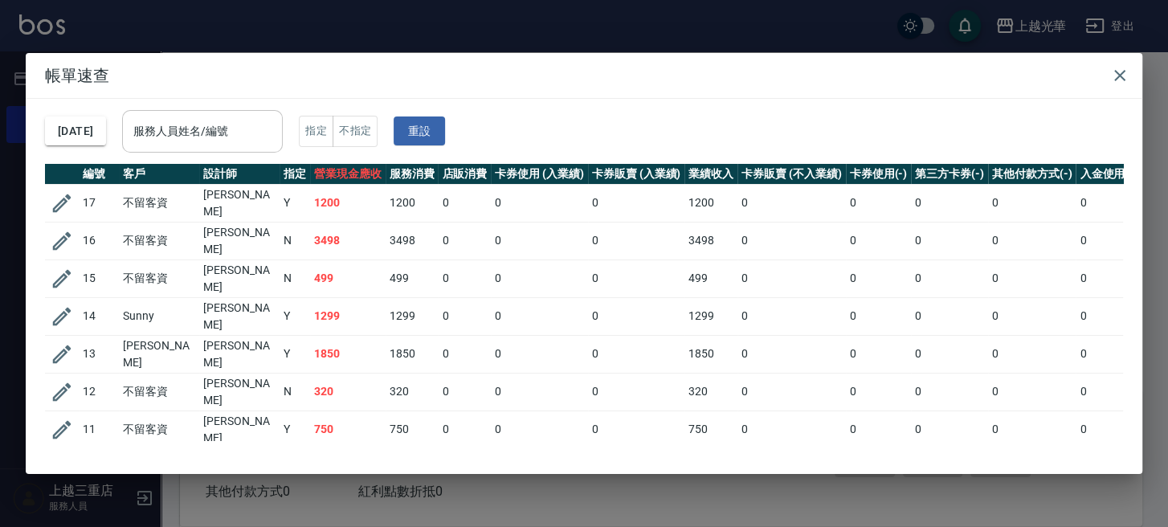
click at [231, 148] on div "服務人員姓名/編號" at bounding box center [202, 131] width 161 height 43
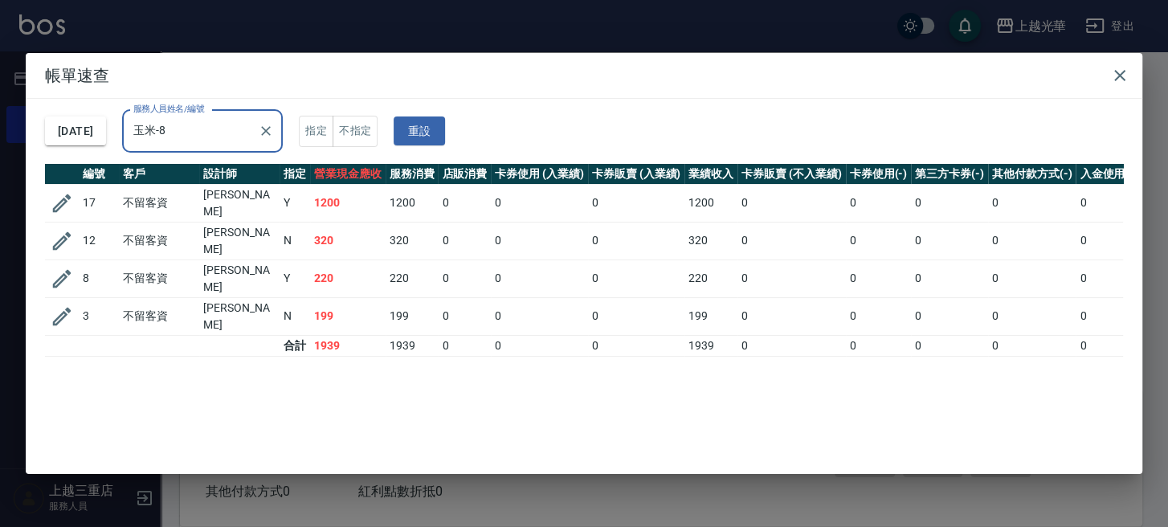
type input "玉米-8"
drag, startPoint x: 329, startPoint y: 200, endPoint x: 304, endPoint y: 202, distance: 25.8
click at [301, 202] on tr "17 不留客資 [PERSON_NAME] Y 1200 1200 0 0 0 1200 0 0 0 0 0" at bounding box center [635, 203] width 1180 height 38
click at [350, 202] on td "1200" at bounding box center [348, 203] width 76 height 38
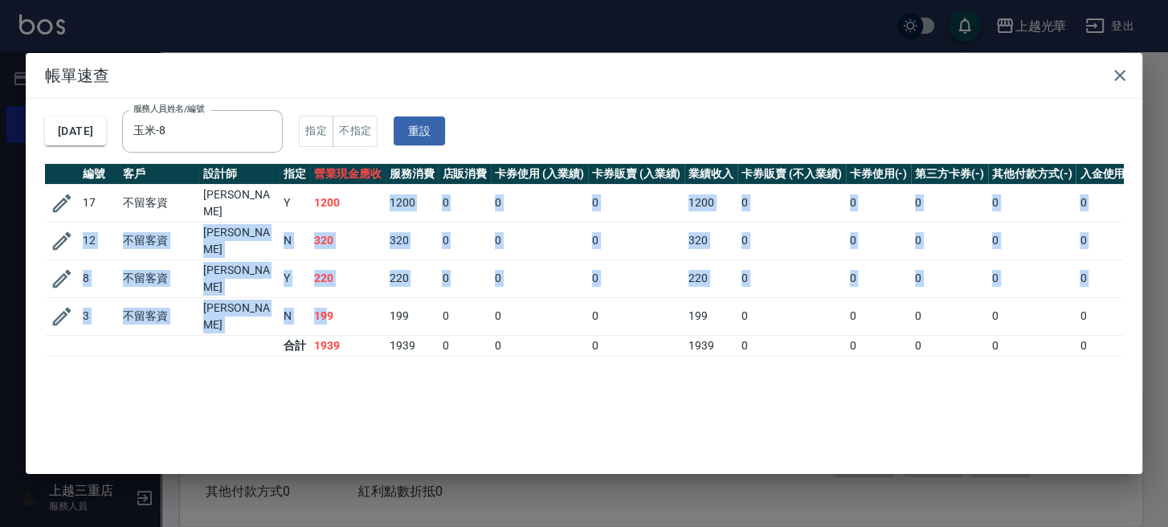
drag, startPoint x: 350, startPoint y: 202, endPoint x: 329, endPoint y: 304, distance: 104.2
click at [328, 312] on tbody "17 不留客資 [PERSON_NAME] Y 1200 1200 0 0 0 1200 0 0 0 0 0 12 不留客資 [PERSON_NAME] N …" at bounding box center [635, 270] width 1180 height 172
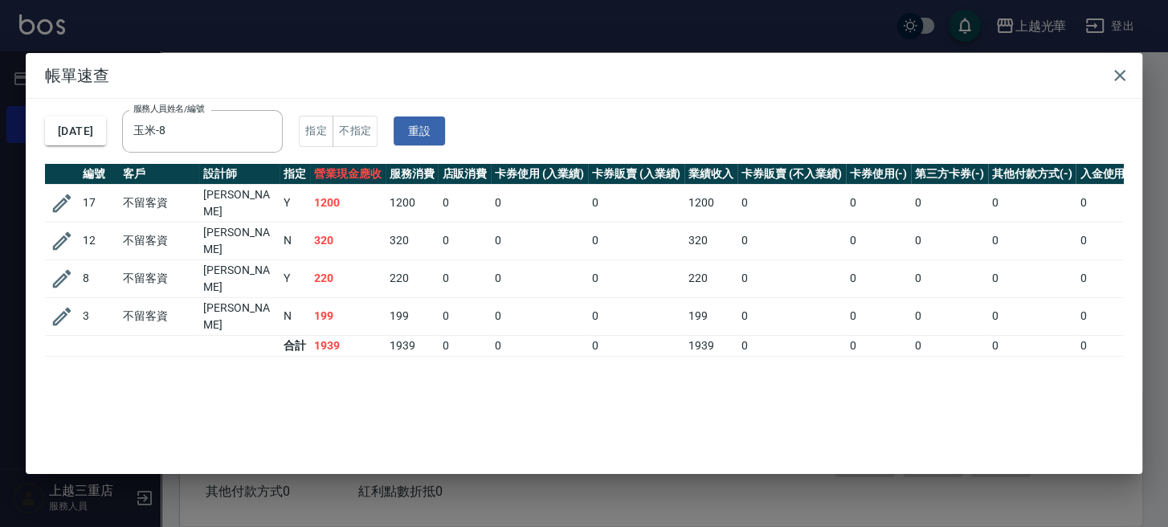
click at [646, 125] on div "[DATE] 服務人員姓名/編號 玉米-8 服務人員姓名/編號 指定 不指定 重設" at bounding box center [584, 131] width 1078 height 65
drag, startPoint x: 370, startPoint y: 211, endPoint x: 318, endPoint y: 227, distance: 54.9
click at [303, 199] on tr "17 不留客資 [PERSON_NAME] Y 1200 1200 0 0 0 1200 0 0 0 0 0" at bounding box center [635, 203] width 1180 height 38
drag, startPoint x: 345, startPoint y: 243, endPoint x: 313, endPoint y: 245, distance: 31.4
click at [312, 239] on td "320" at bounding box center [348, 241] width 76 height 38
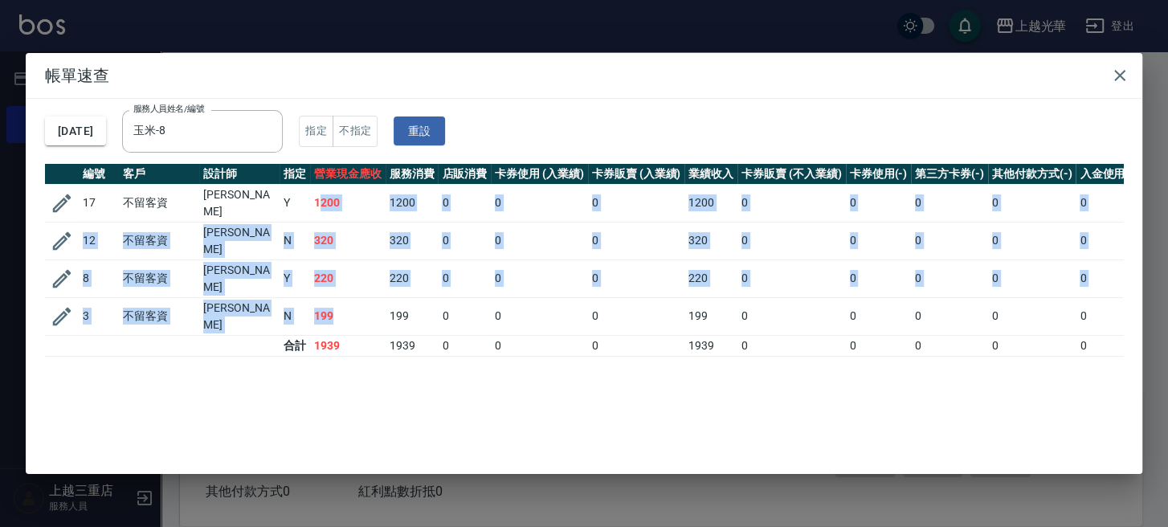
drag, startPoint x: 342, startPoint y: 292, endPoint x: 384, endPoint y: 169, distance: 130.6
click at [342, 185] on tbody "17 不留客資 [PERSON_NAME] Y 1200 1200 0 0 0 1200 0 0 0 0 0 12 不留客資 [PERSON_NAME] N …" at bounding box center [635, 270] width 1180 height 172
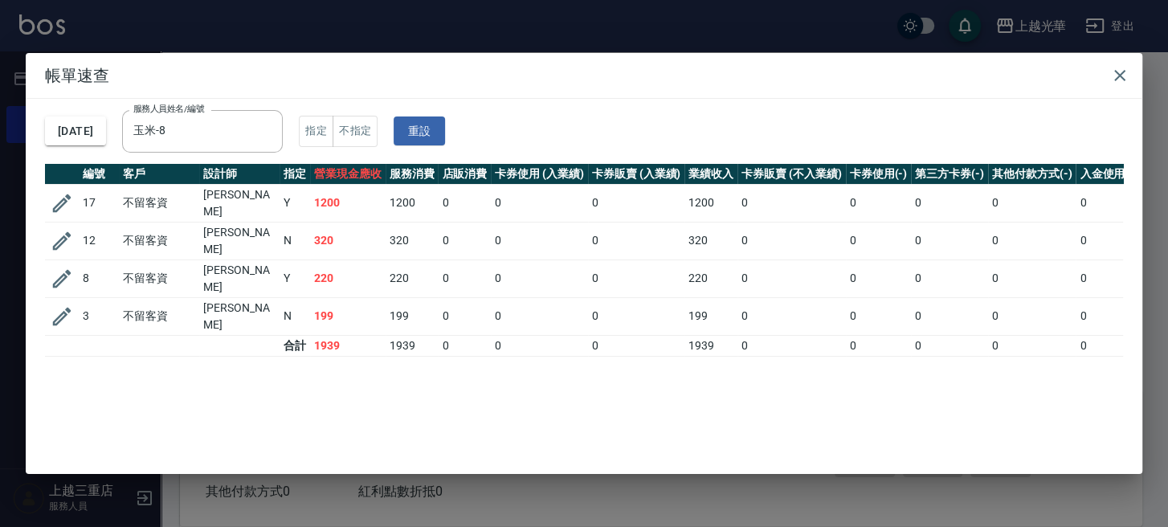
click at [746, 60] on h2 "帳單速查" at bounding box center [584, 75] width 1117 height 45
click at [1113, 69] on icon "button" at bounding box center [1119, 75] width 19 height 19
